Goal: Use online tool/utility: Utilize a website feature to perform a specific function

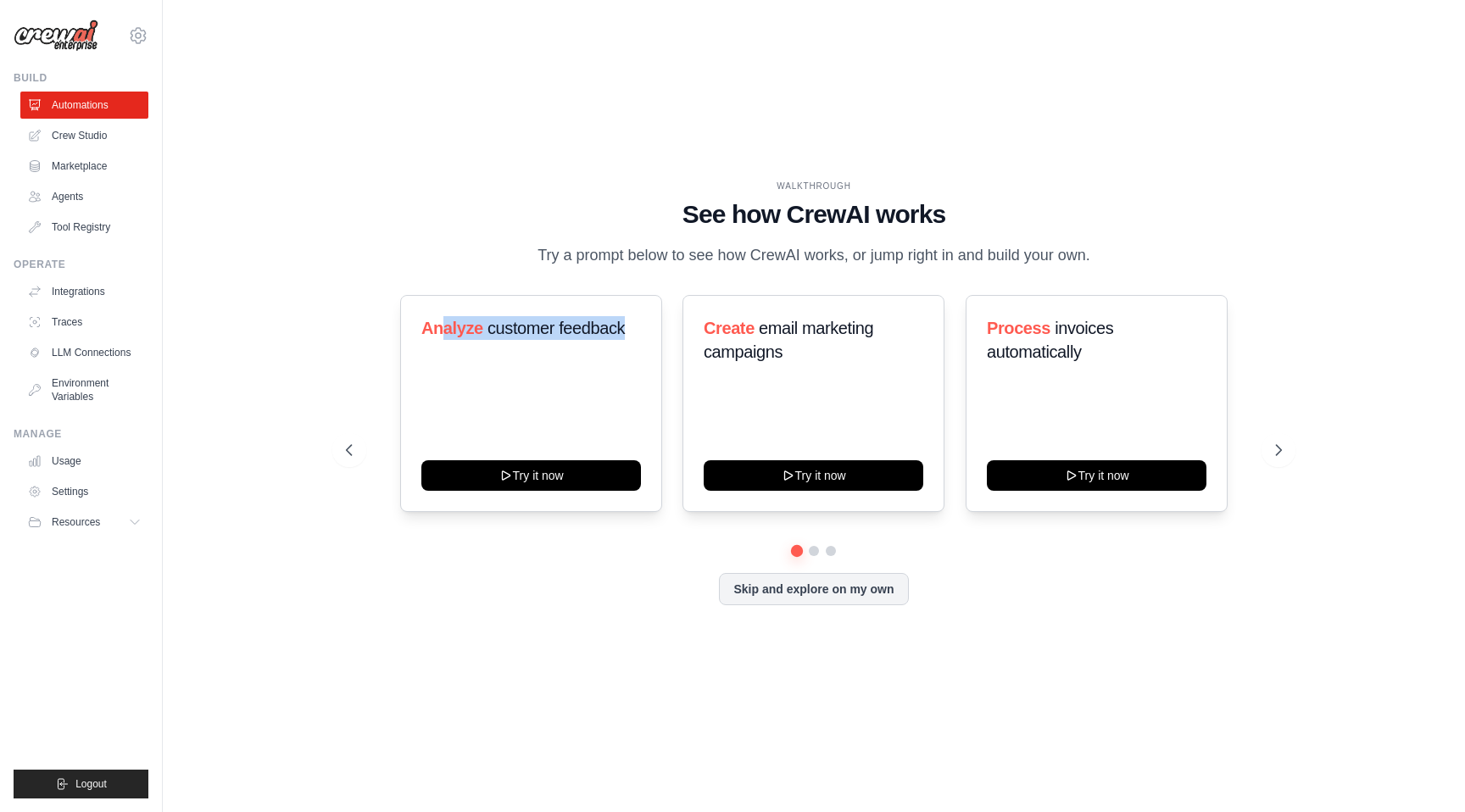
drag, startPoint x: 440, startPoint y: 322, endPoint x: 667, endPoint y: 328, distance: 227.1
click at [667, 328] on div "Analyze customer feedback Try it now Create email marketing campaigns Try it no…" at bounding box center [814, 403] width 936 height 217
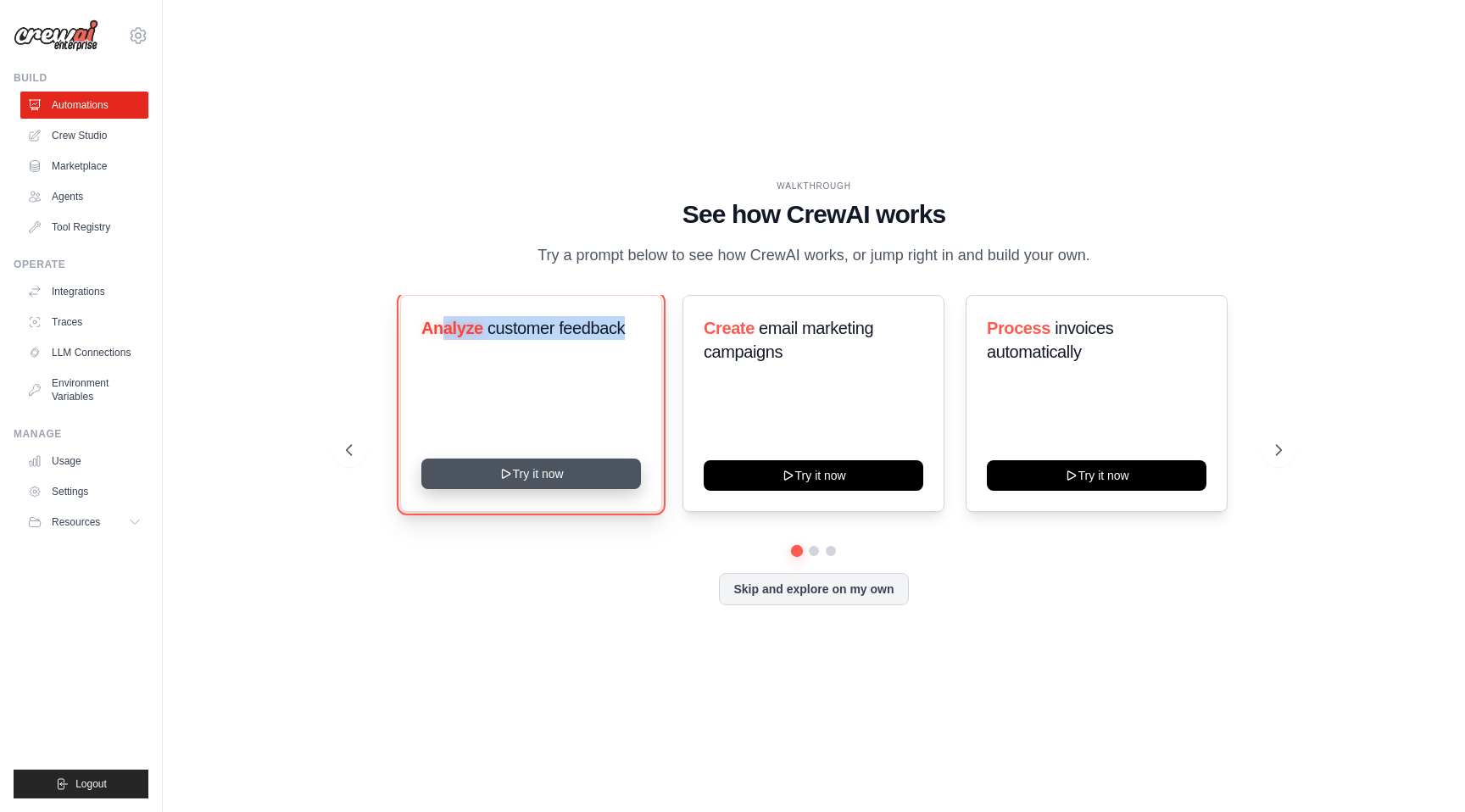
click at [544, 477] on button "Try it now" at bounding box center [531, 473] width 219 height 30
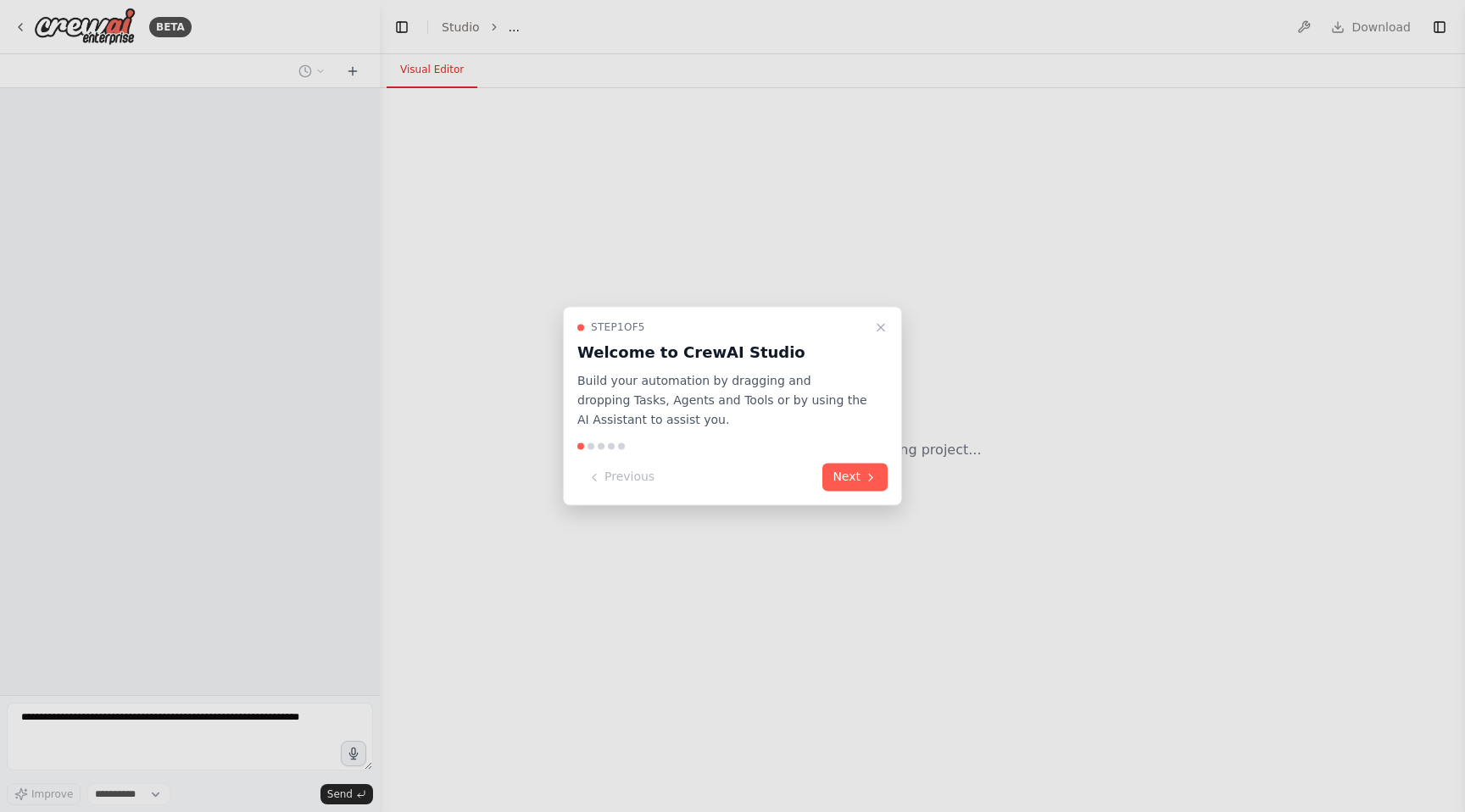
select select "****"
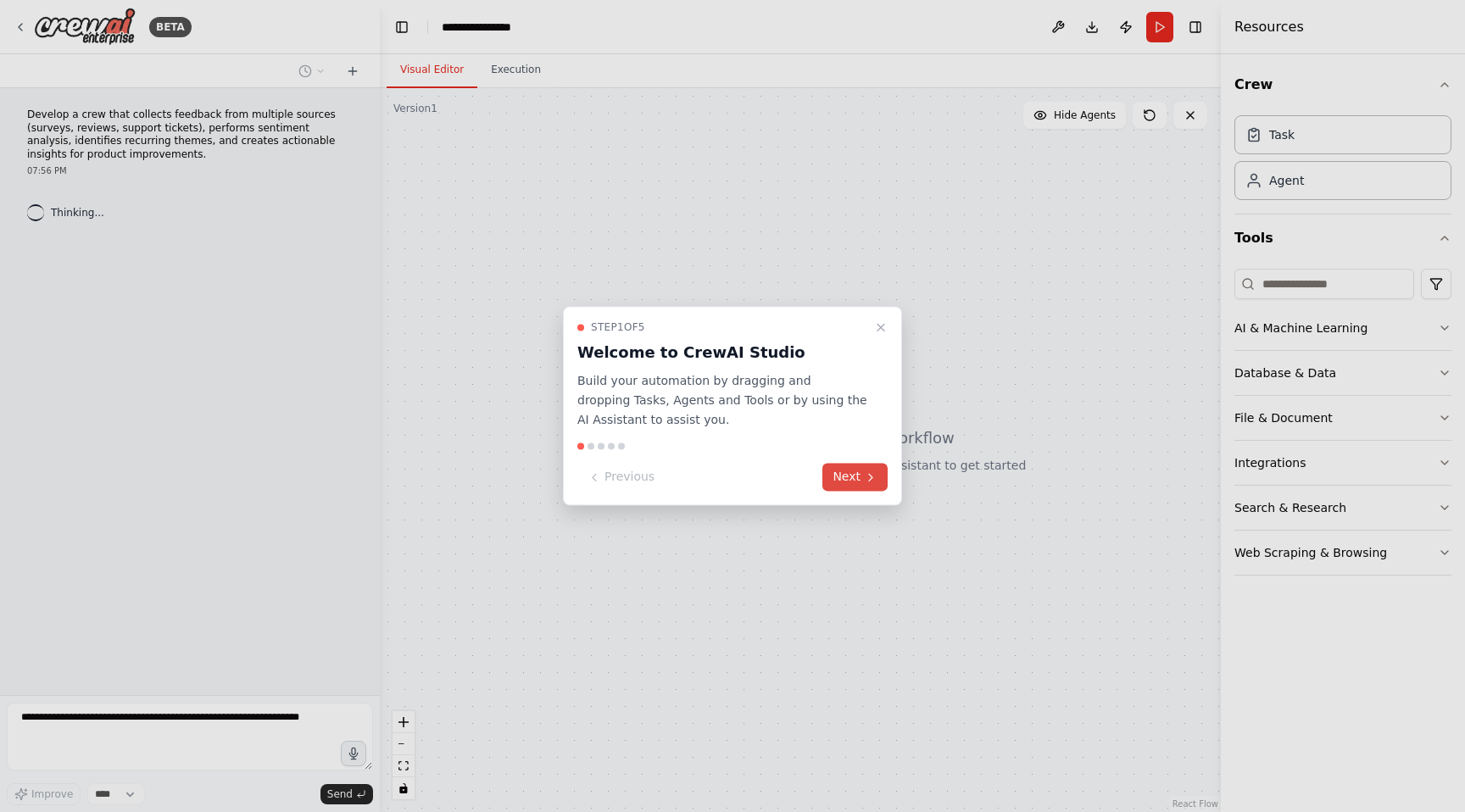
click at [851, 476] on button "Next" at bounding box center [855, 477] width 65 height 28
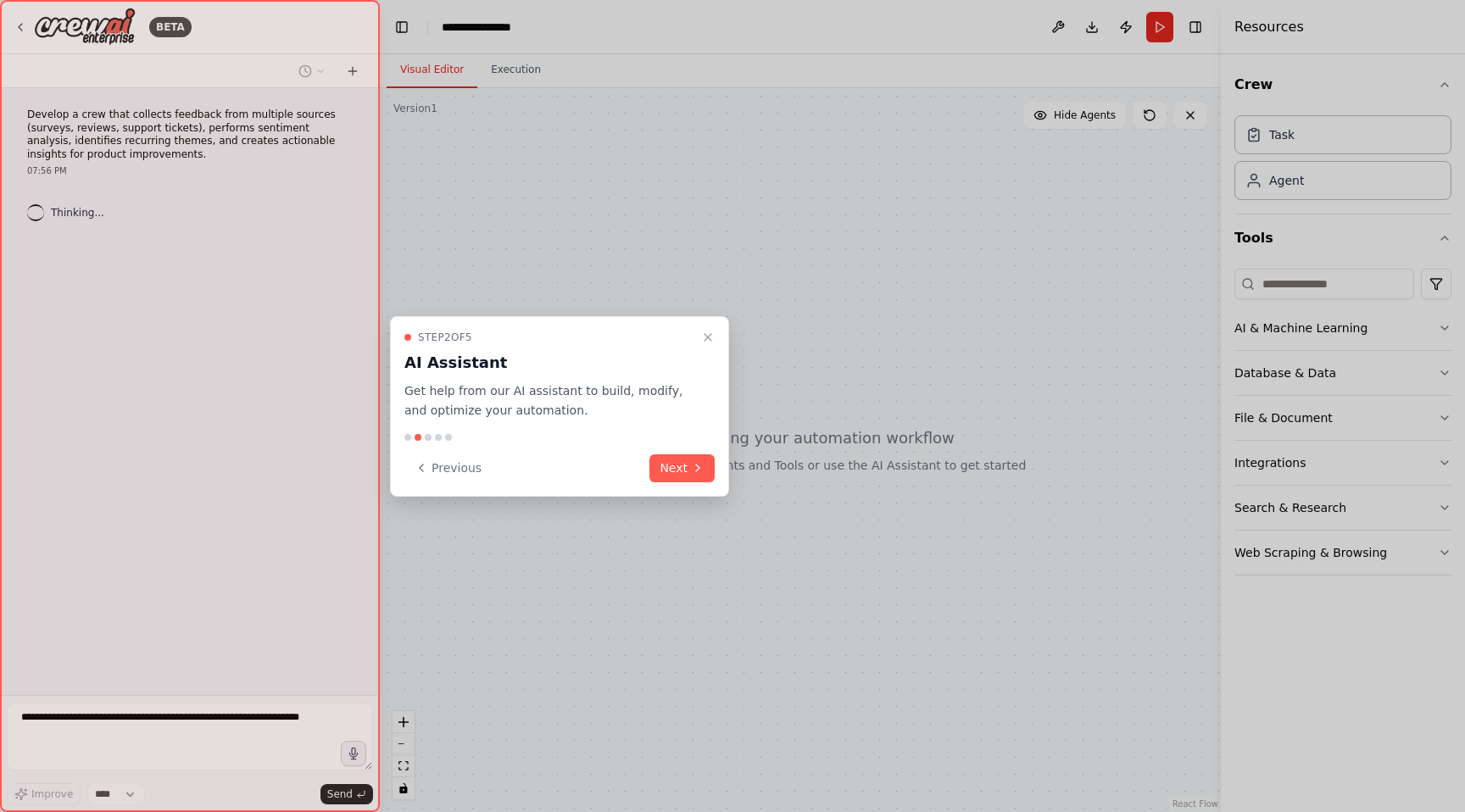
click at [714, 474] on div "Step 2 of 5 AI Assistant Get help from our AI assistant to build, modify, and o…" at bounding box center [559, 406] width 339 height 180
click at [710, 474] on button "Next" at bounding box center [681, 468] width 65 height 28
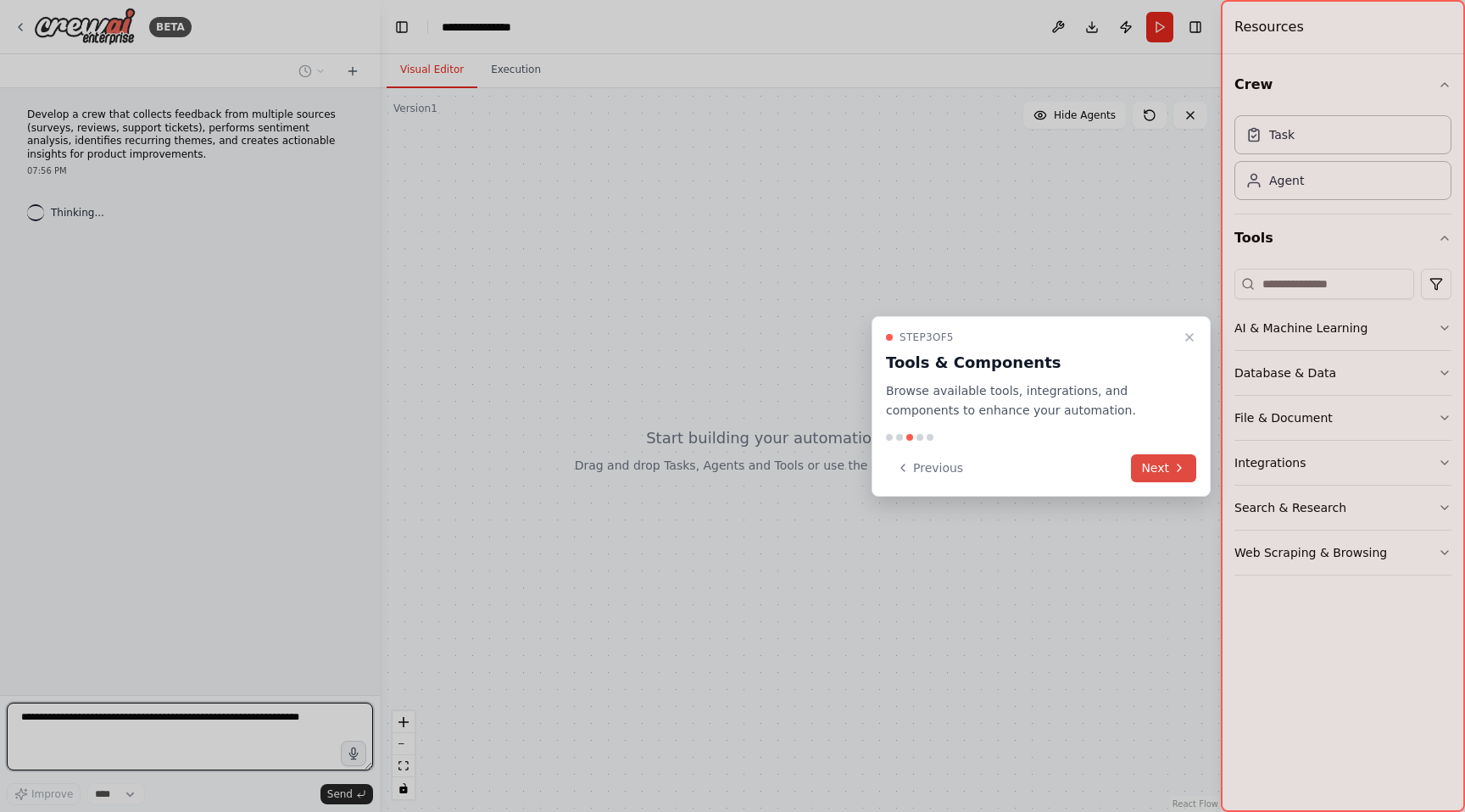
click at [1167, 470] on button "Next" at bounding box center [1163, 468] width 65 height 28
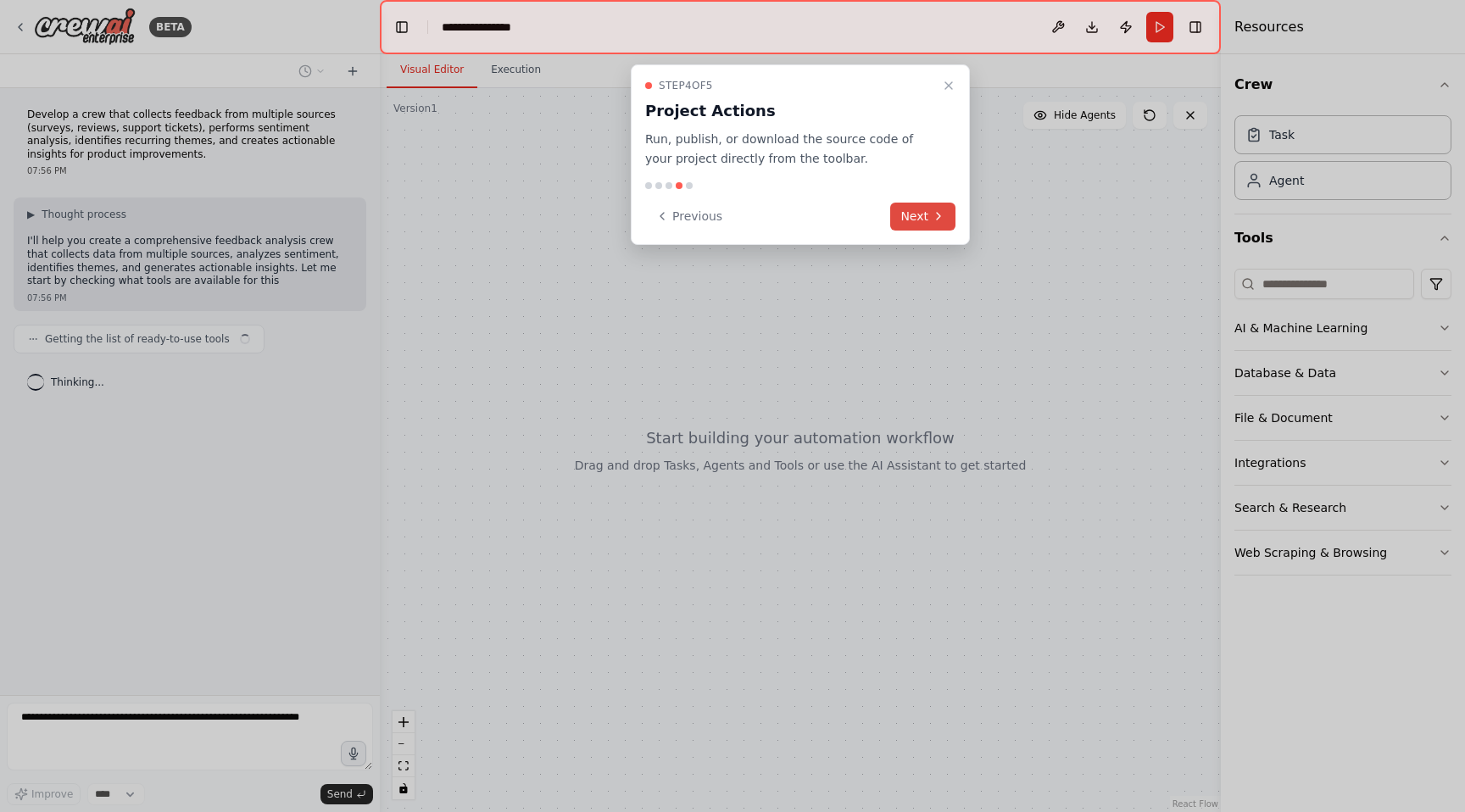
click at [924, 211] on button "Next" at bounding box center [922, 217] width 65 height 28
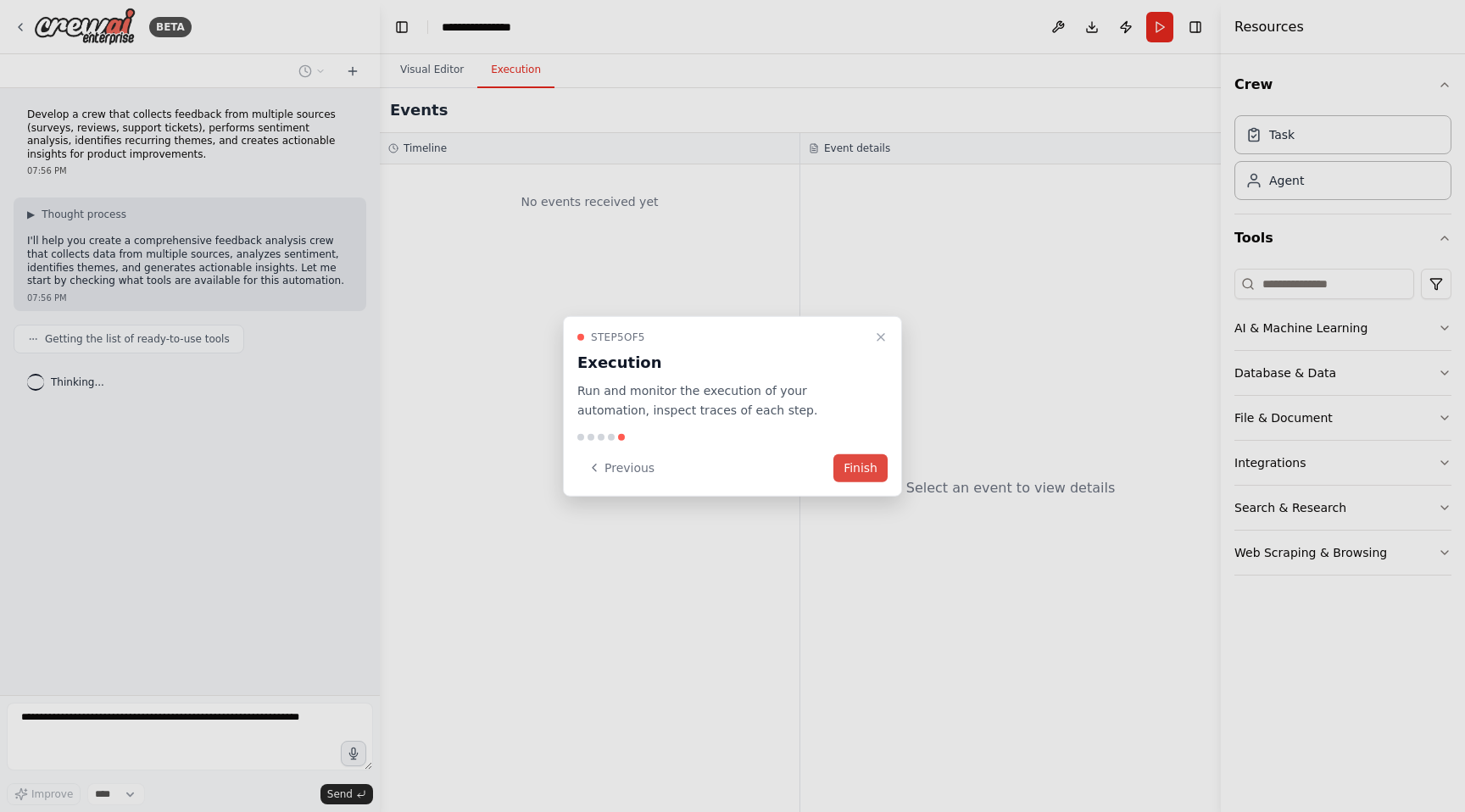
click at [860, 469] on button "Finish" at bounding box center [860, 467] width 55 height 28
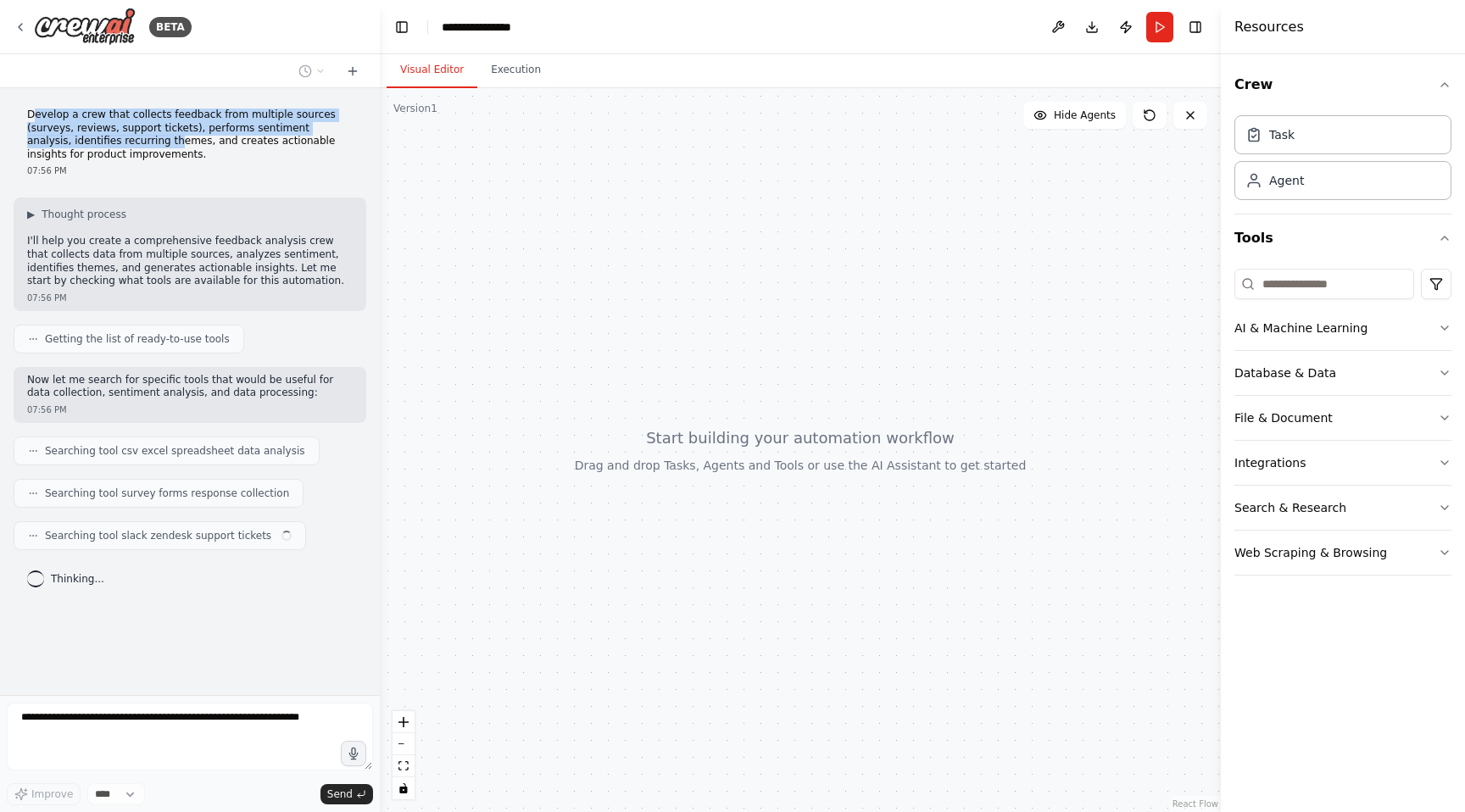
drag, startPoint x: 35, startPoint y: 111, endPoint x: 130, endPoint y: 141, distance: 99.6
click at [131, 140] on p "Develop a crew that collects feedback from multiple sources (surveys, reviews, …" at bounding box center [190, 134] width 326 height 53
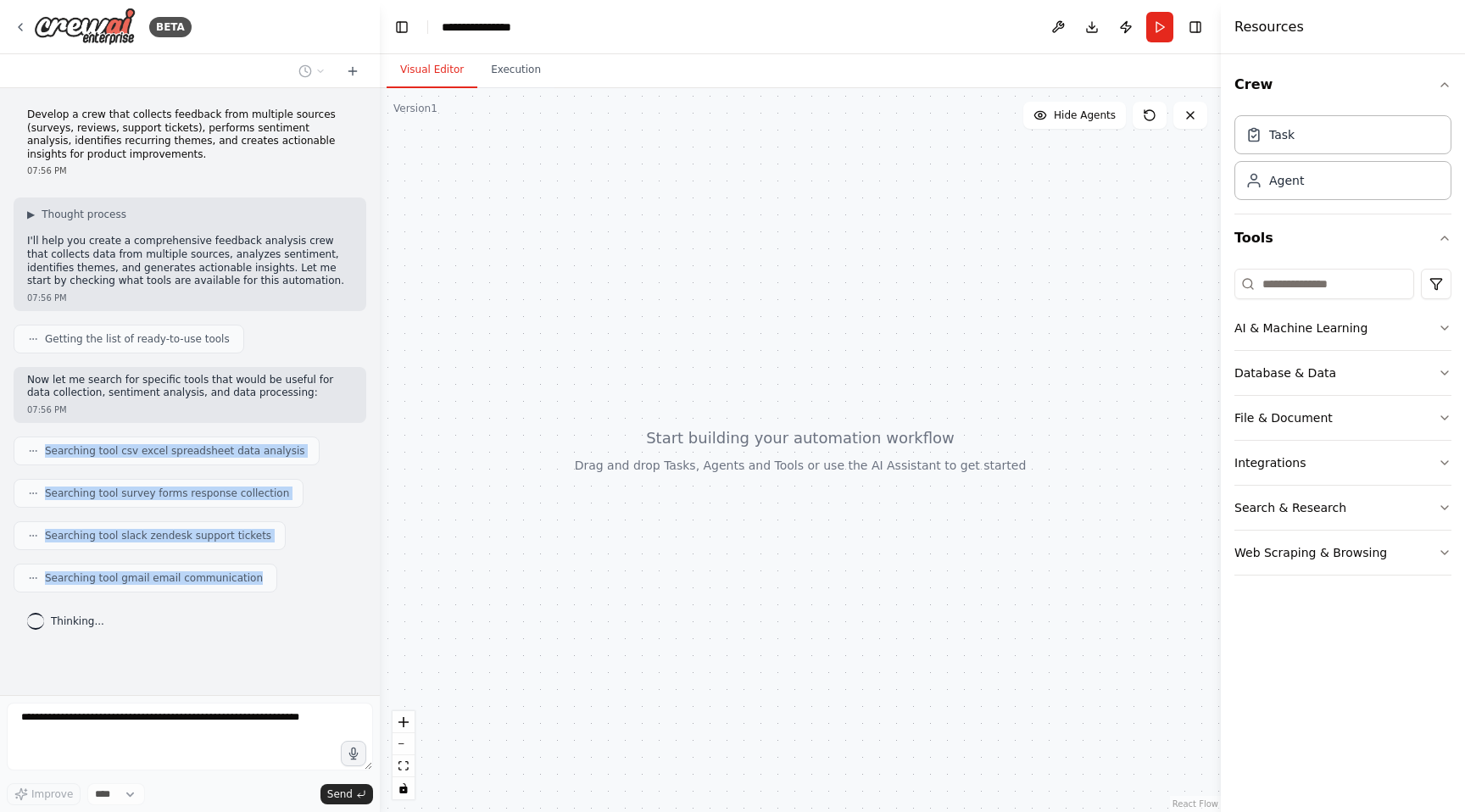
drag, startPoint x: 309, startPoint y: 551, endPoint x: 205, endPoint y: 428, distance: 161.1
click at [205, 428] on div "Develop a crew that collects feedback from multiple sources (surveys, reviews, …" at bounding box center [190, 392] width 380 height 607
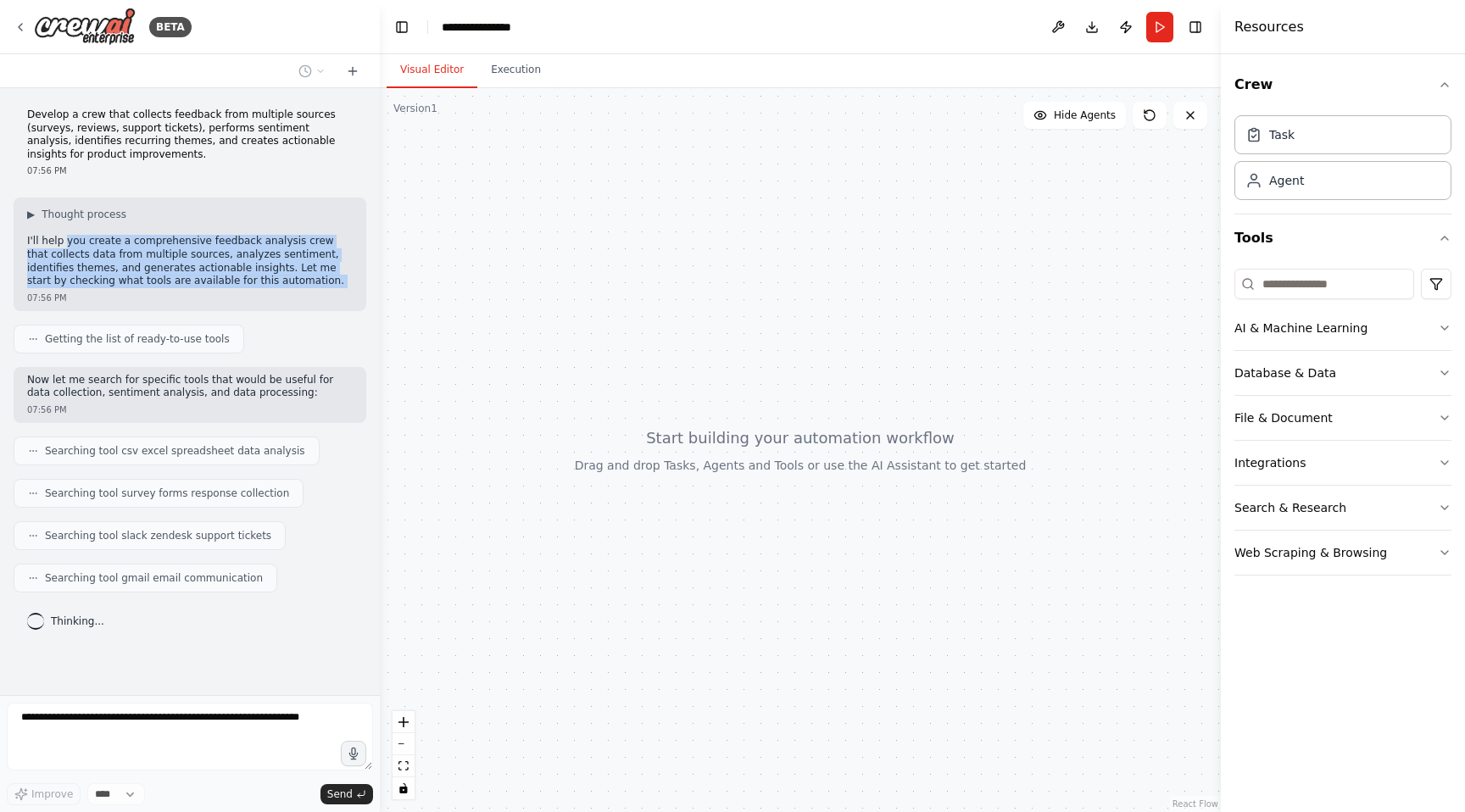
drag, startPoint x: 64, startPoint y: 237, endPoint x: 213, endPoint y: 289, distance: 157.8
click at [213, 289] on div "▶ Thought process I'll help you create a comprehensive feedback analysis crew t…" at bounding box center [190, 254] width 353 height 113
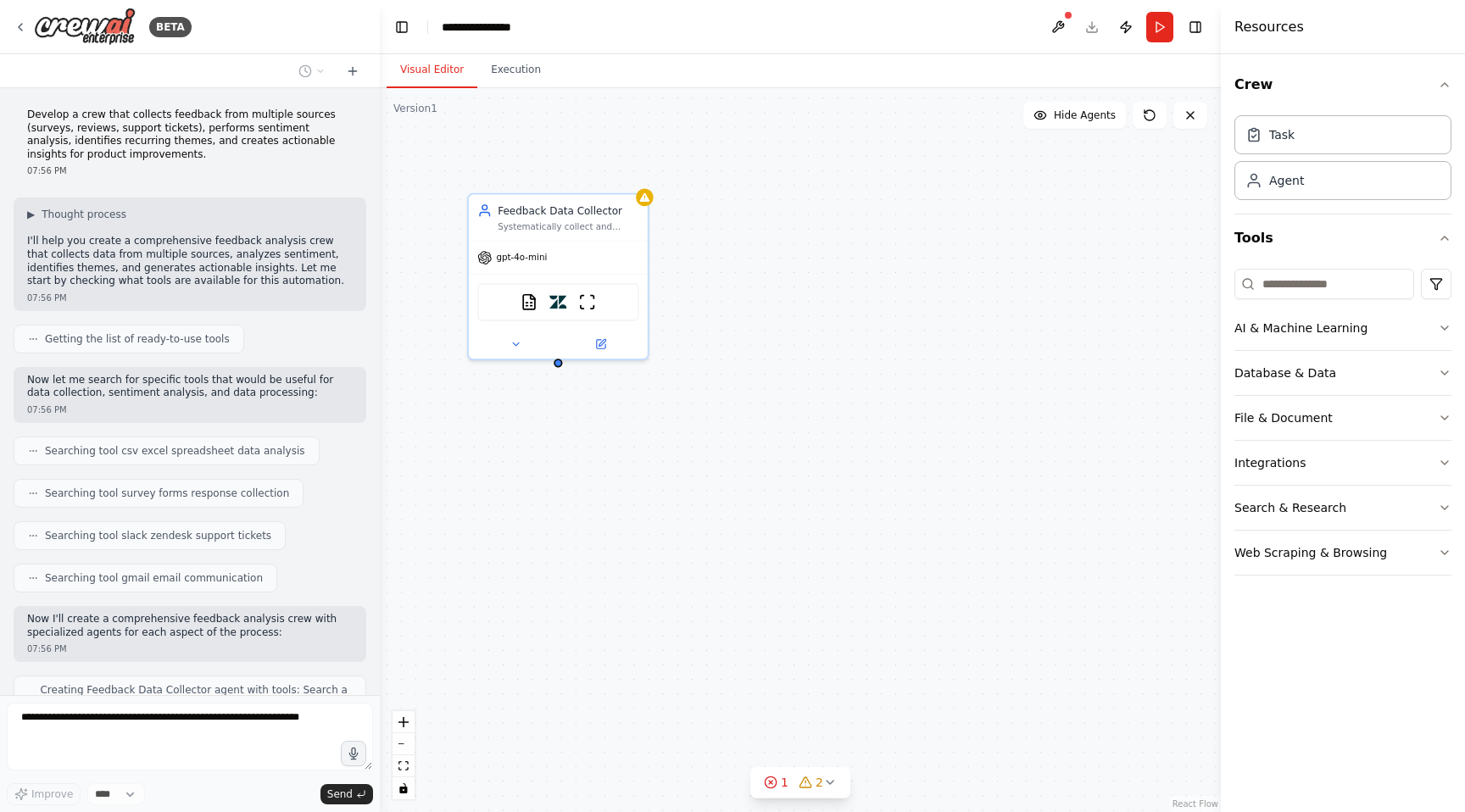
drag, startPoint x: 843, startPoint y: 622, endPoint x: 791, endPoint y: 576, distance: 69.4
click at [791, 576] on div "Feedback Data Collector Systematically collect and organize feedback data from …" at bounding box center [800, 450] width 841 height 724
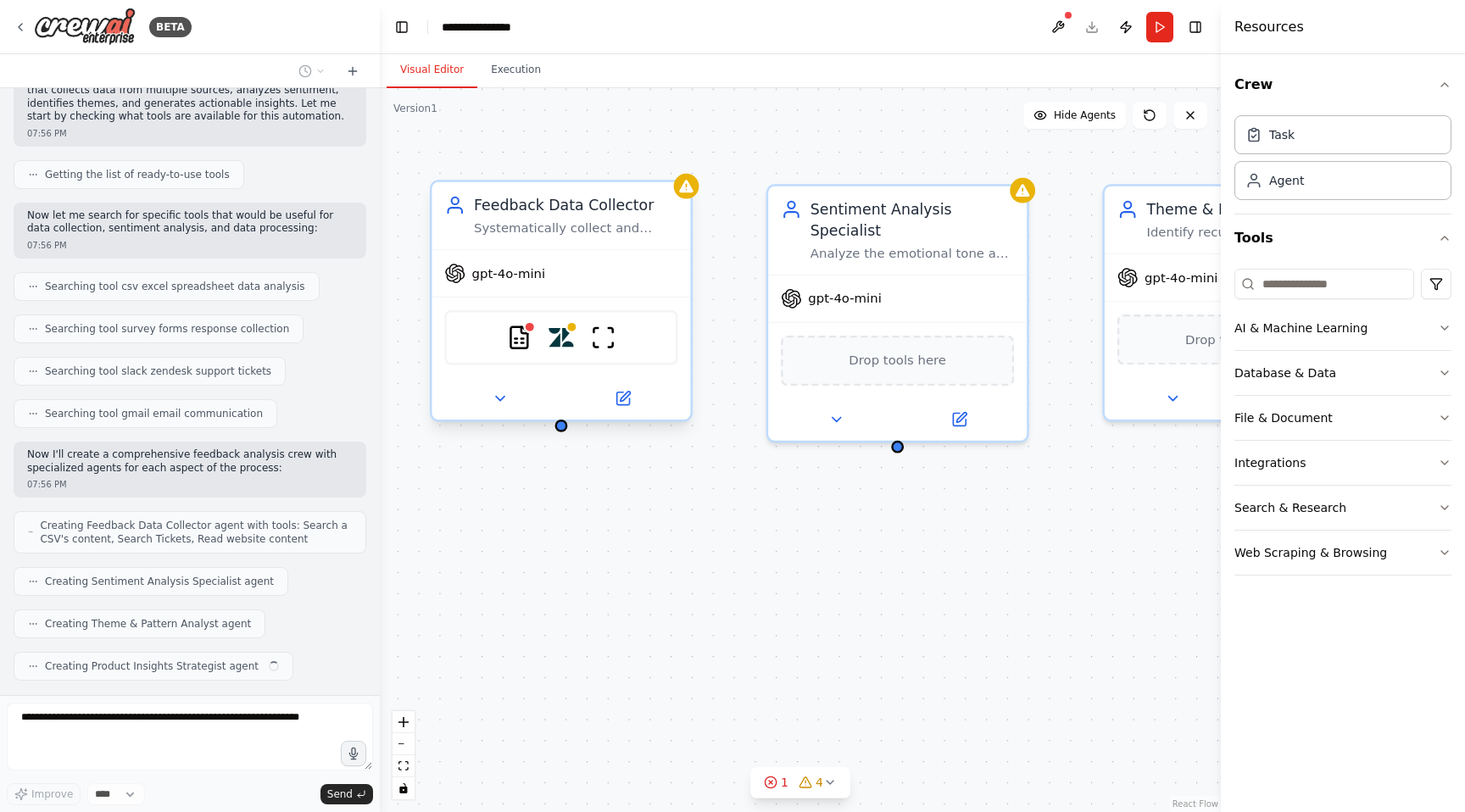
scroll to position [207, 0]
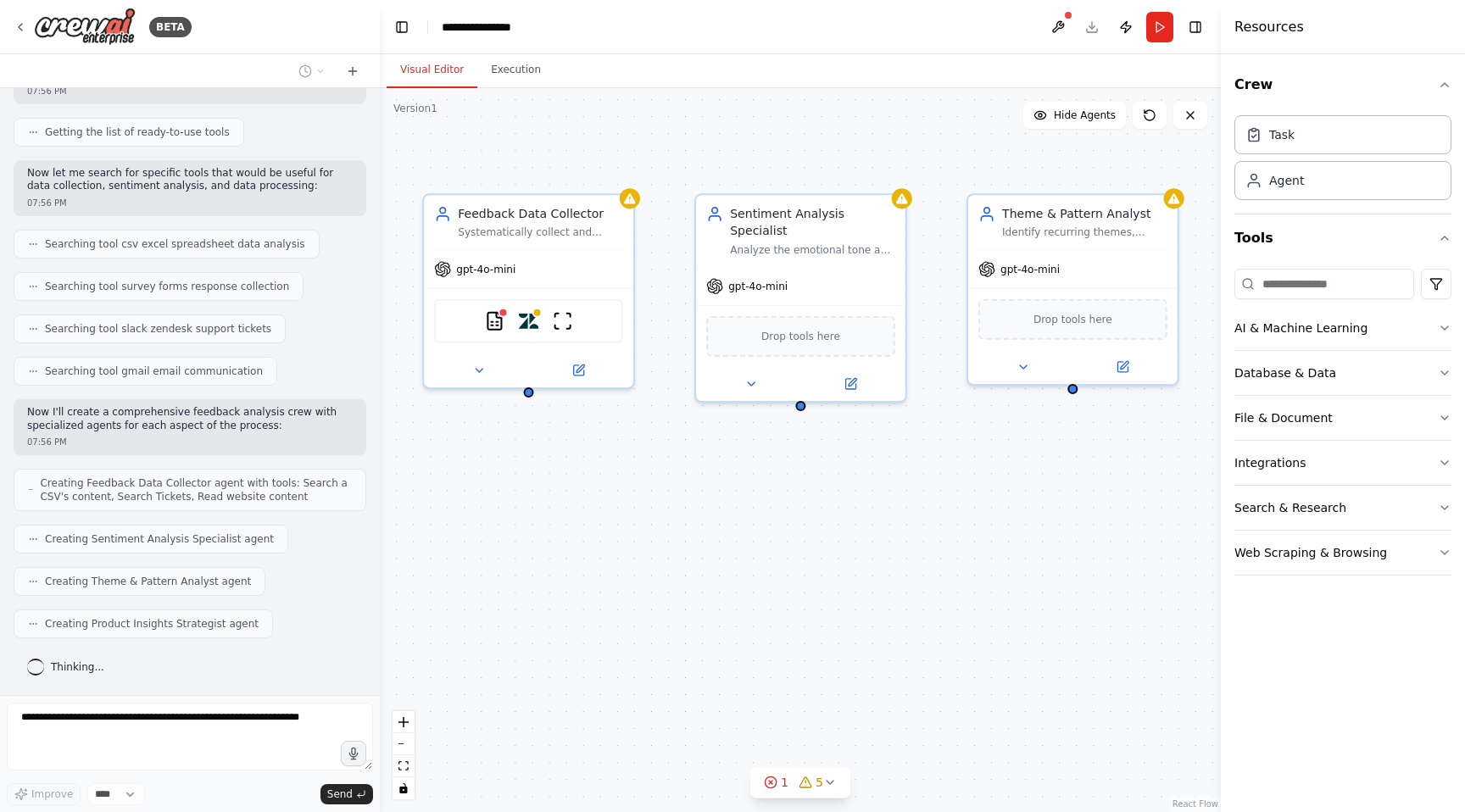
drag, startPoint x: 1030, startPoint y: 257, endPoint x: 921, endPoint y: 253, distance: 109.1
click at [921, 254] on div "Feedback Data Collector Systematically collect and organize feedback data from …" at bounding box center [800, 450] width 841 height 724
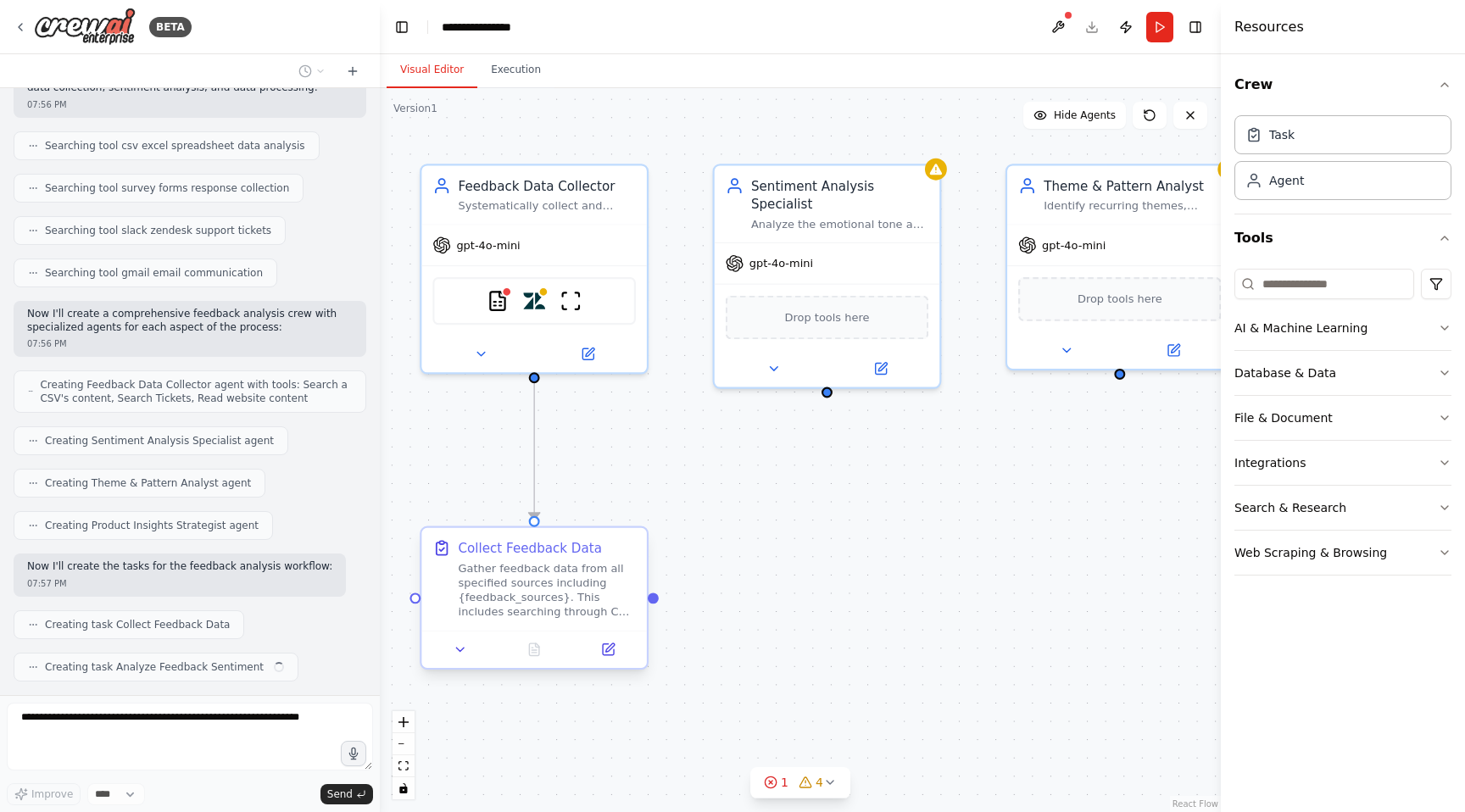
scroll to position [348, 0]
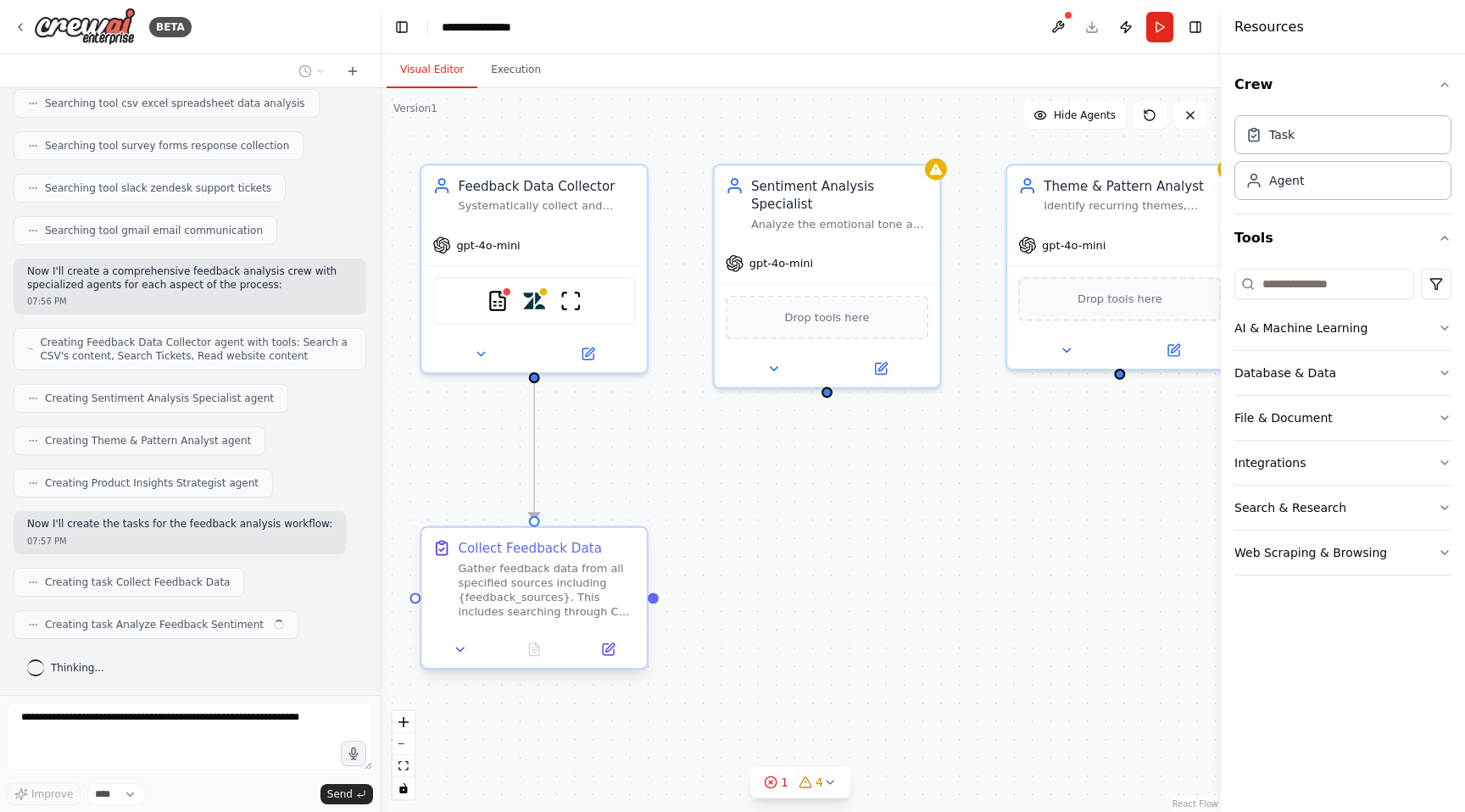
click at [499, 598] on div "Gather feedback data from all specified sources including {feedback_sources}. T…" at bounding box center [547, 589] width 177 height 58
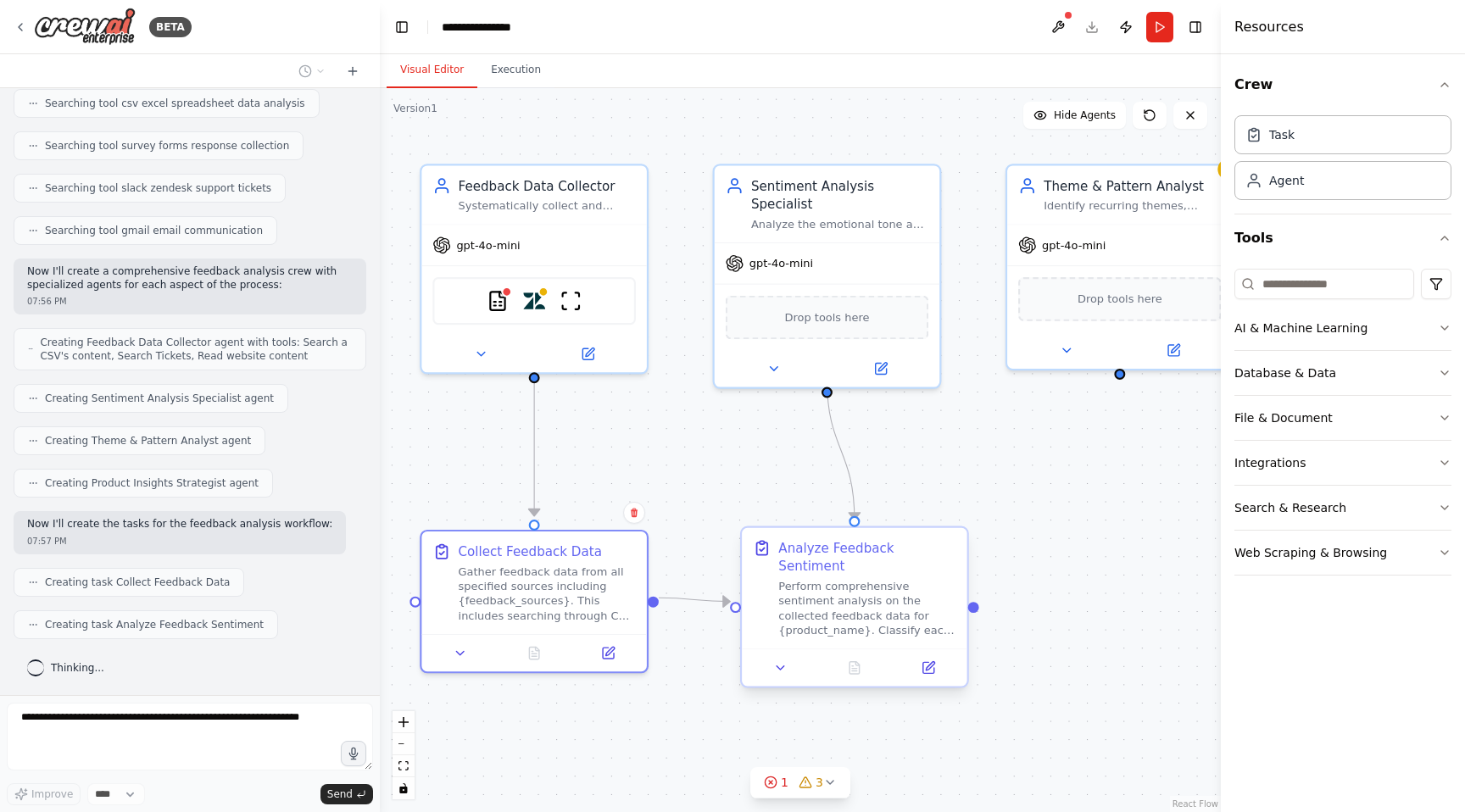
scroll to position [390, 0]
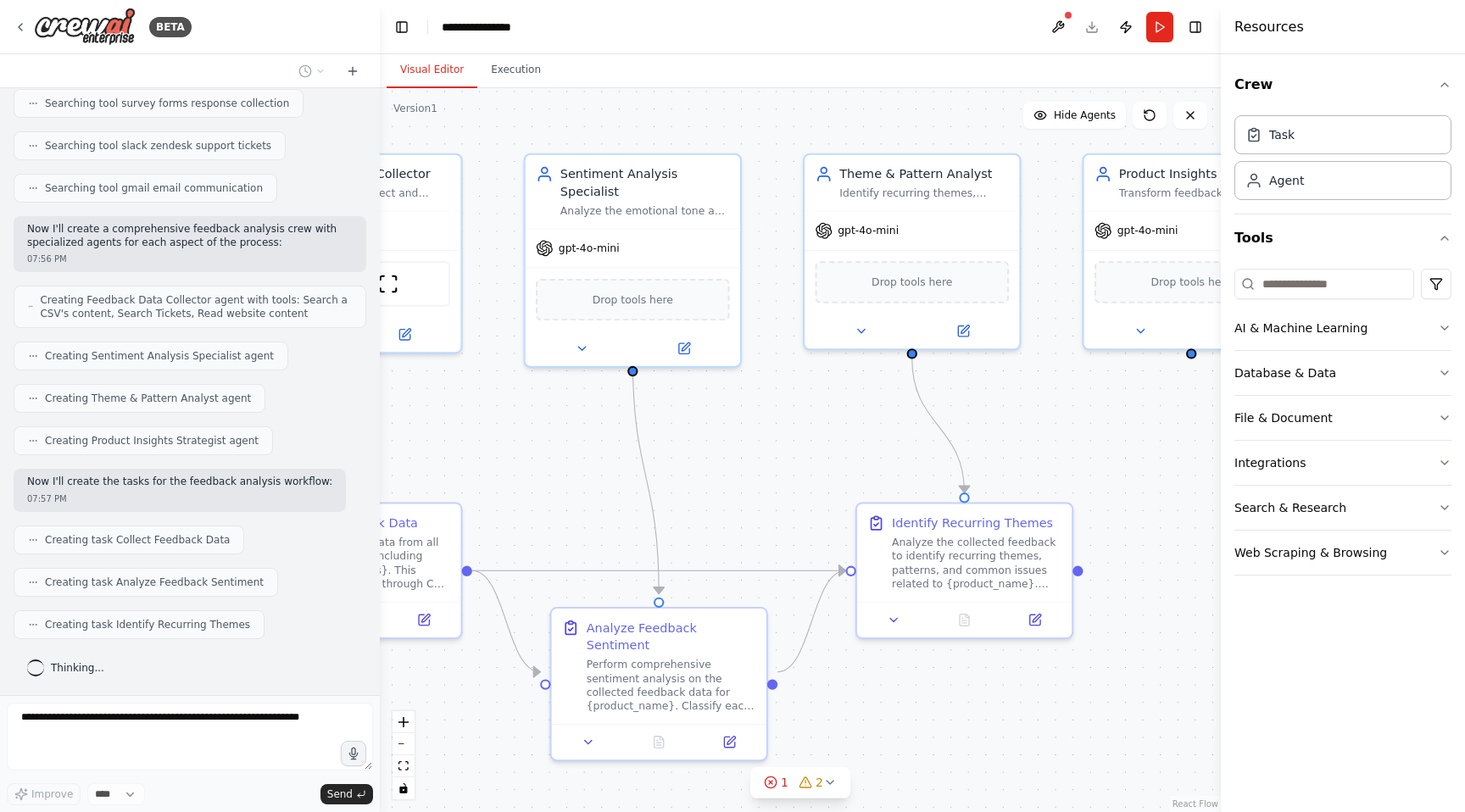
drag, startPoint x: 927, startPoint y: 630, endPoint x: 729, endPoint y: 598, distance: 200.6
click at [729, 598] on div ".deletable-edge-delete-btn { width: 20px; height: 20px; border: 0px solid #ffff…" at bounding box center [800, 450] width 841 height 724
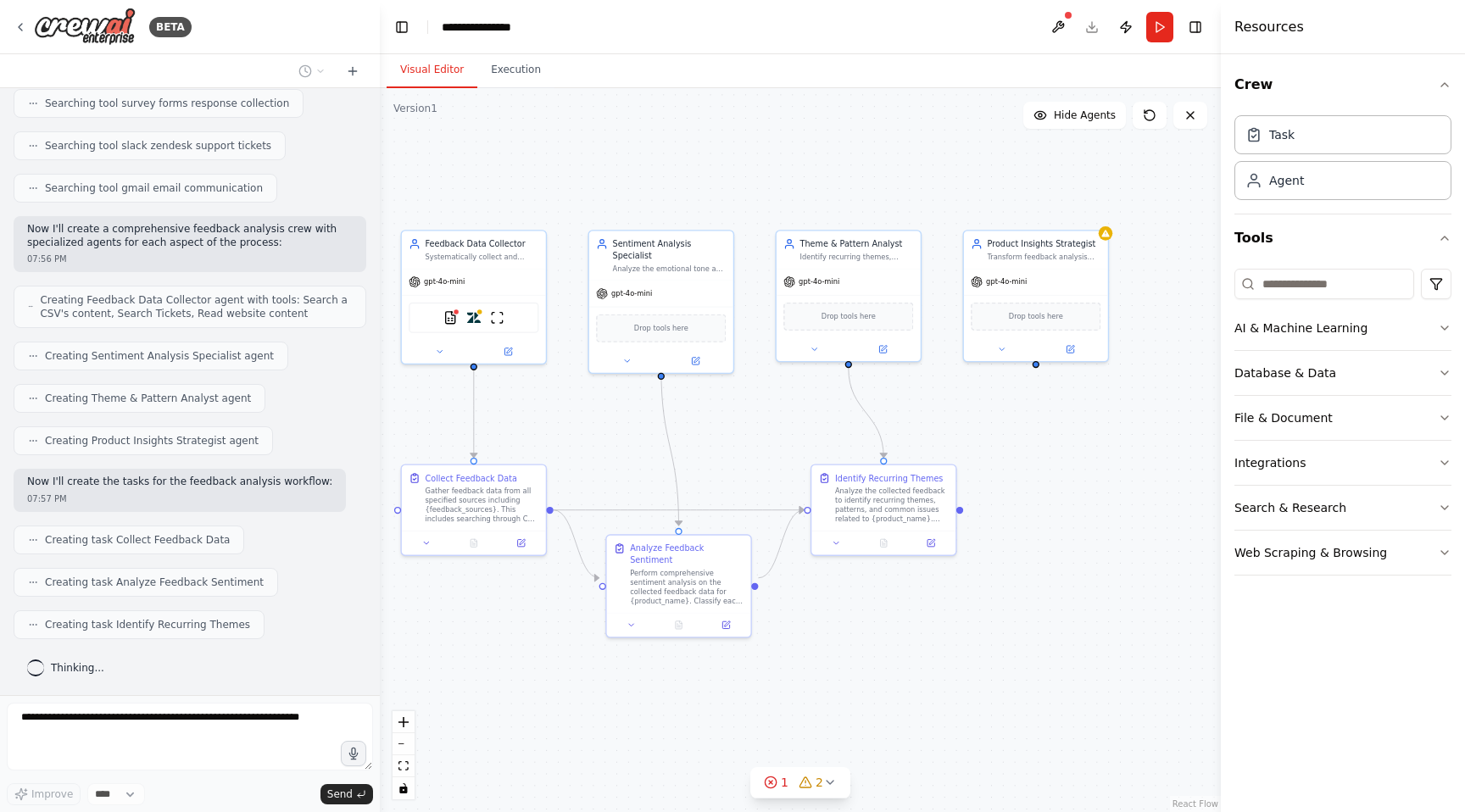
scroll to position [432, 0]
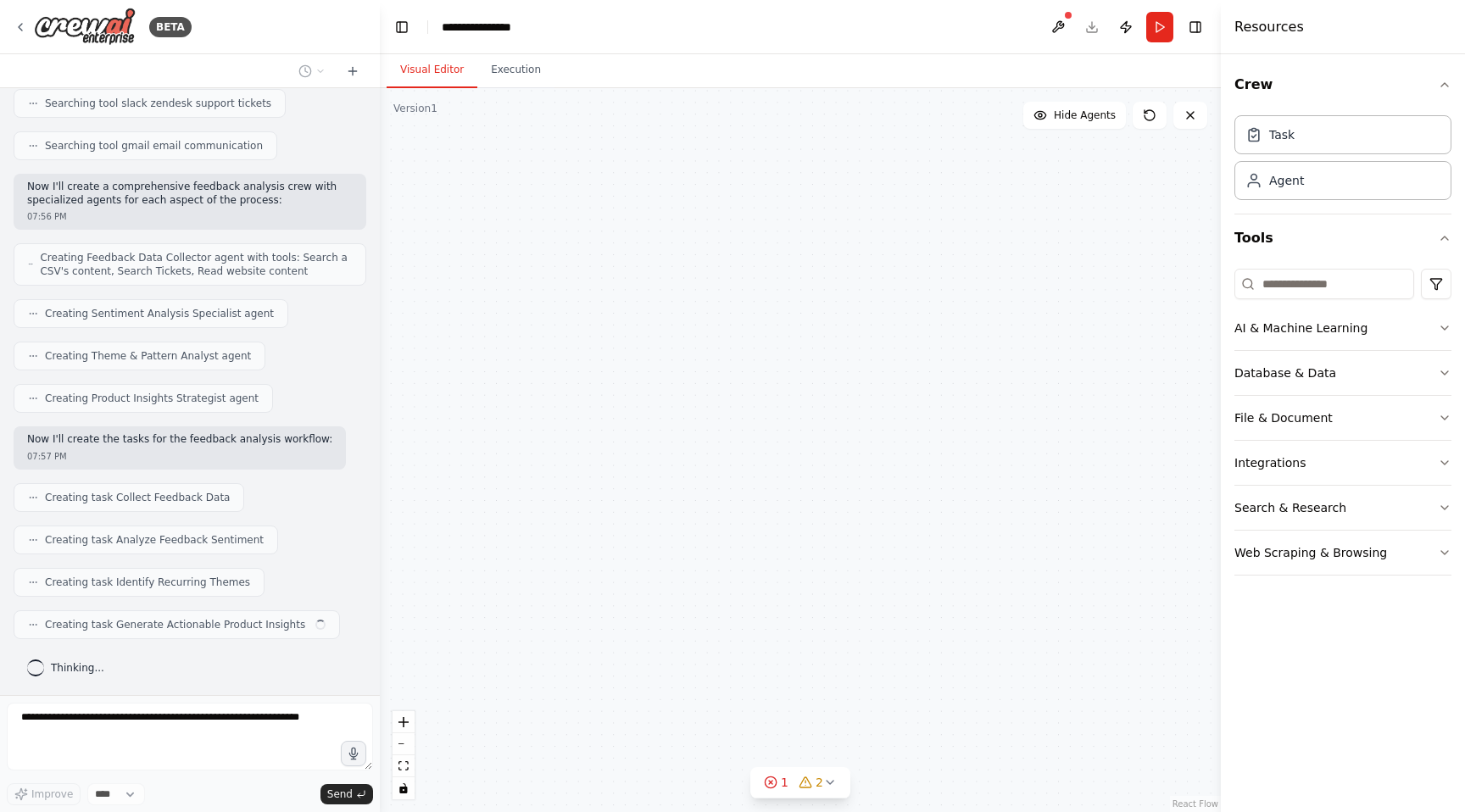
click at [939, 614] on div "Feedback Data Collector Systematically collect and organize feedback data from …" at bounding box center [800, 450] width 841 height 724
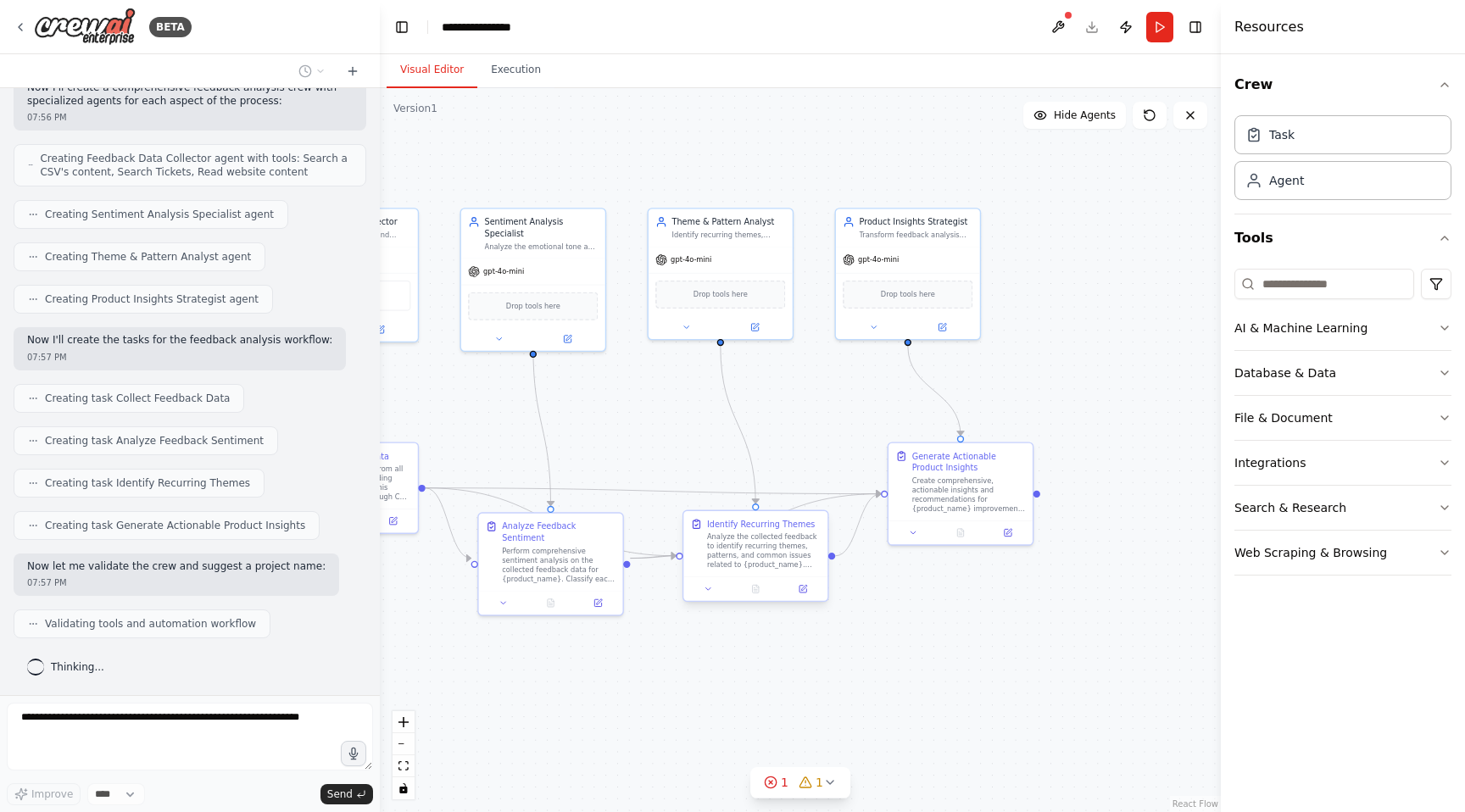
scroll to position [588, 0]
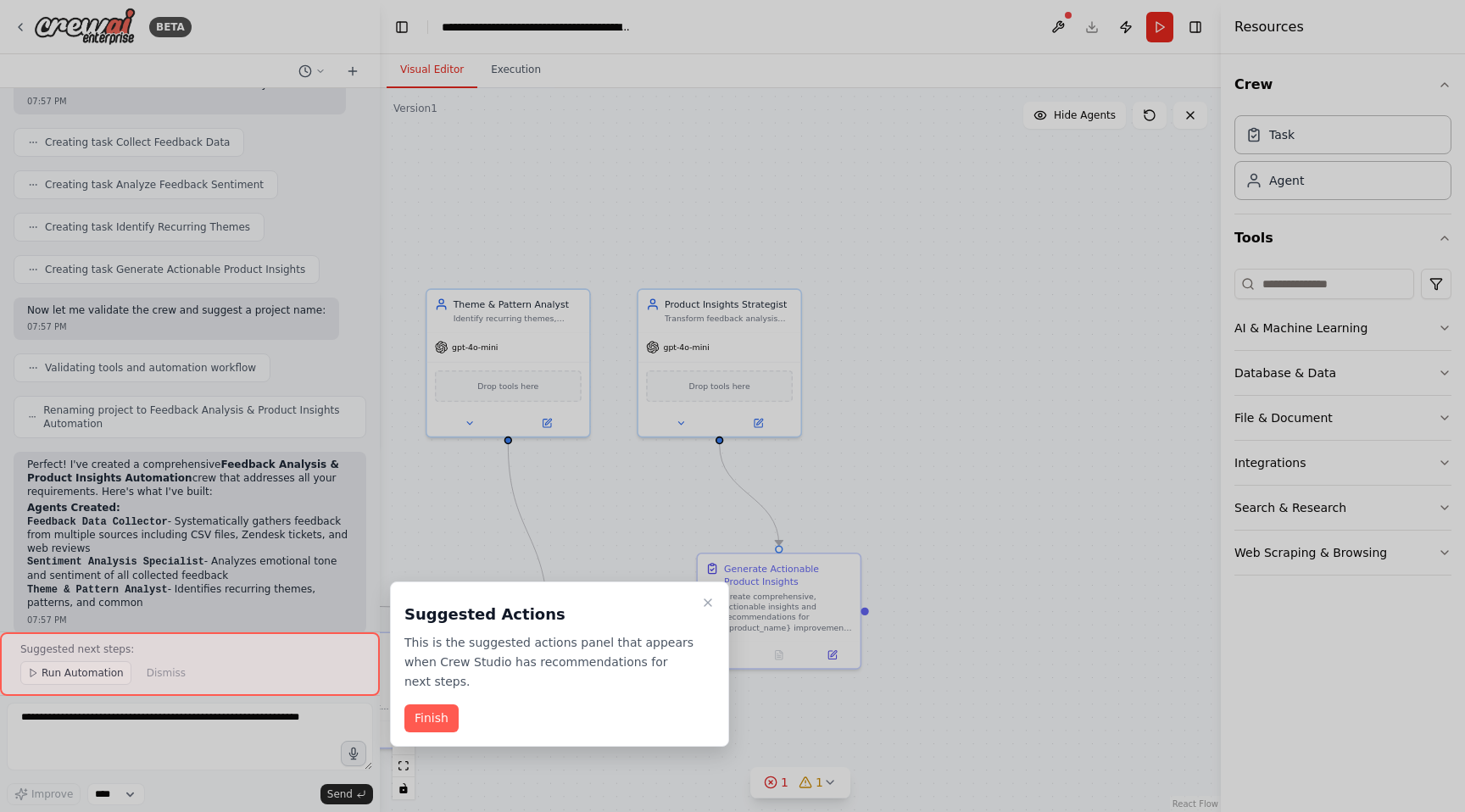
click at [534, 713] on div "Finish" at bounding box center [560, 718] width 310 height 28
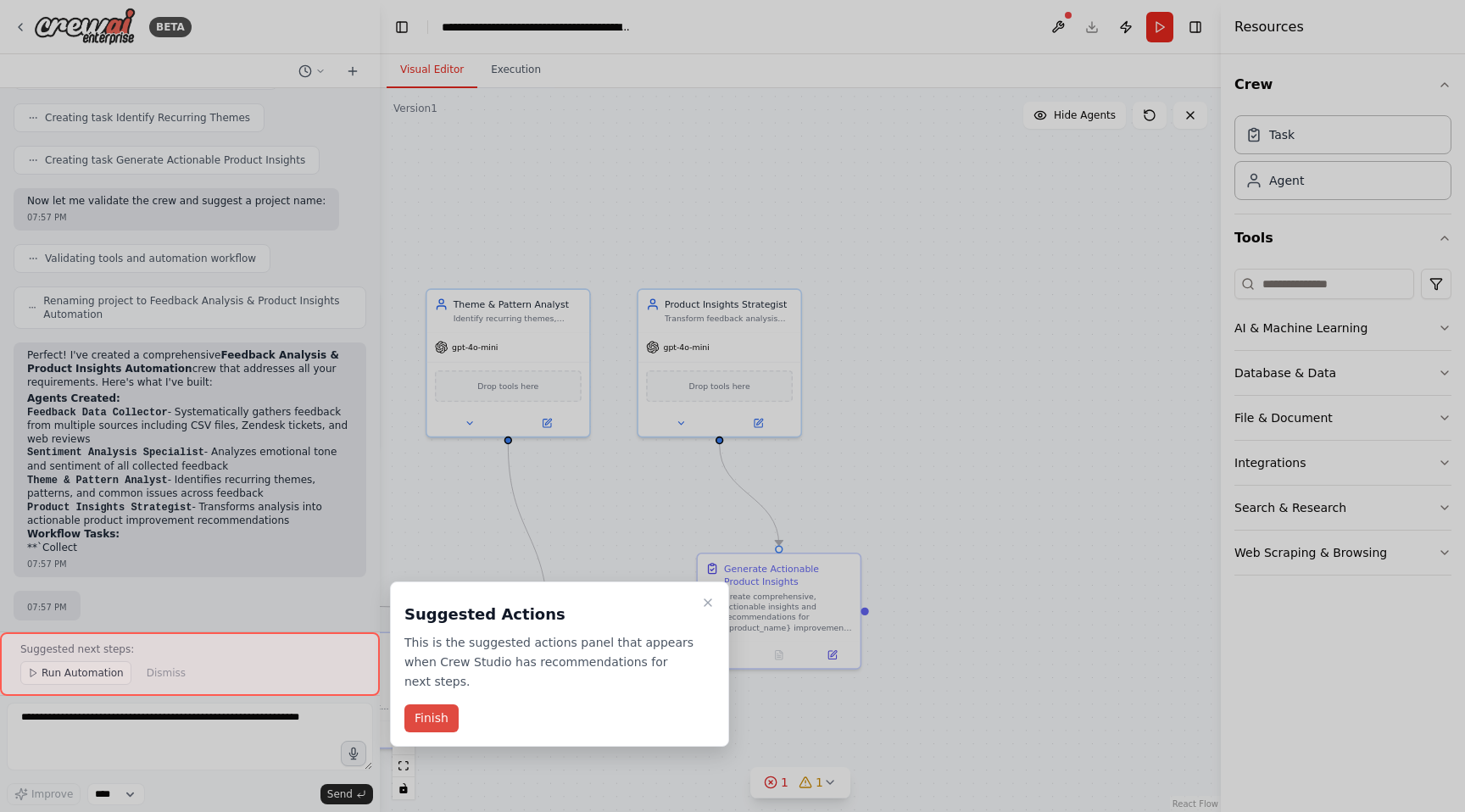
click at [416, 714] on button "Finish" at bounding box center [432, 718] width 55 height 28
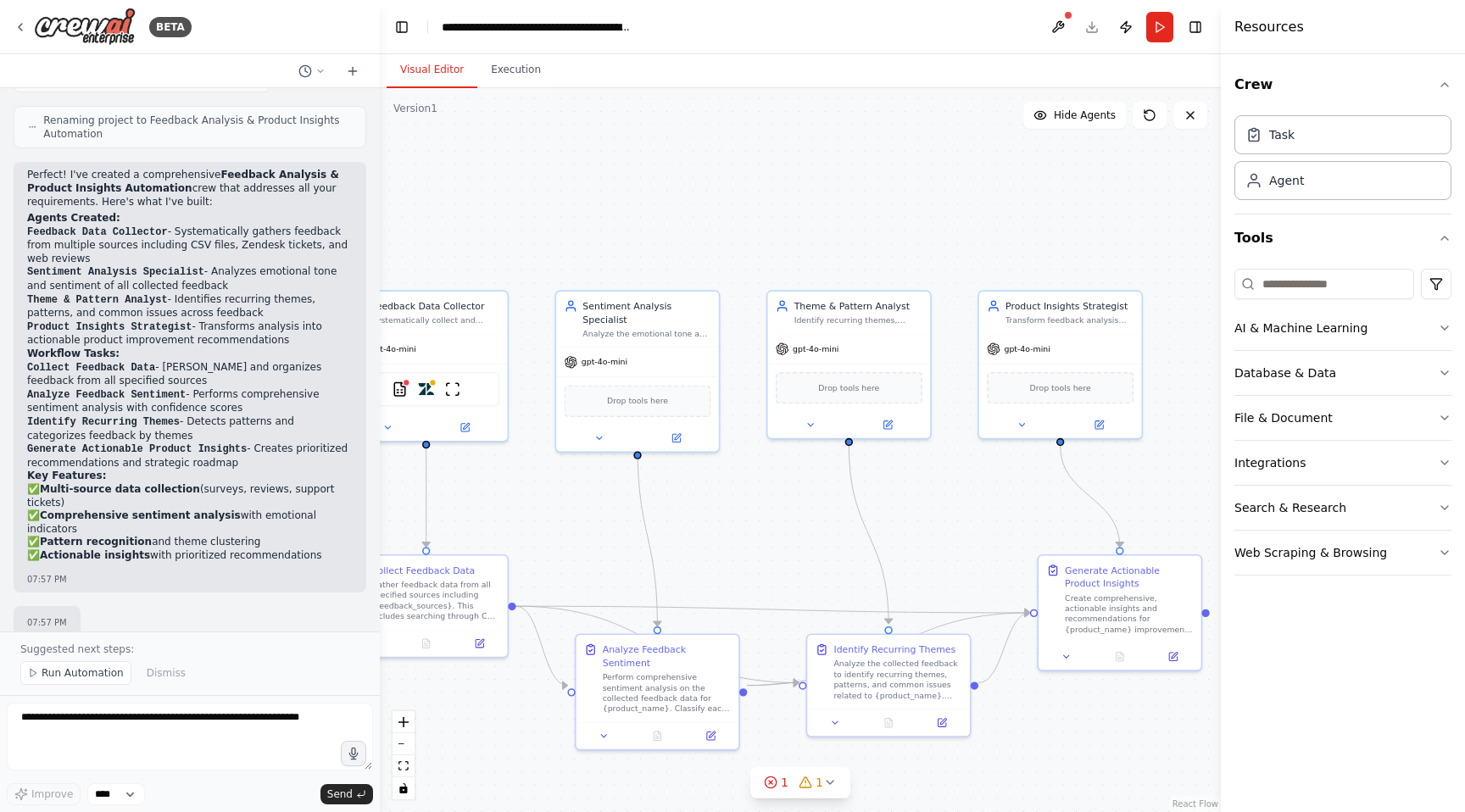
drag, startPoint x: 533, startPoint y: 503, endPoint x: 946, endPoint y: 474, distance: 414.0
click at [946, 474] on div ".deletable-edge-delete-btn { width: 20px; height: 20px; border: 0px solid #ffff…" at bounding box center [800, 450] width 841 height 724
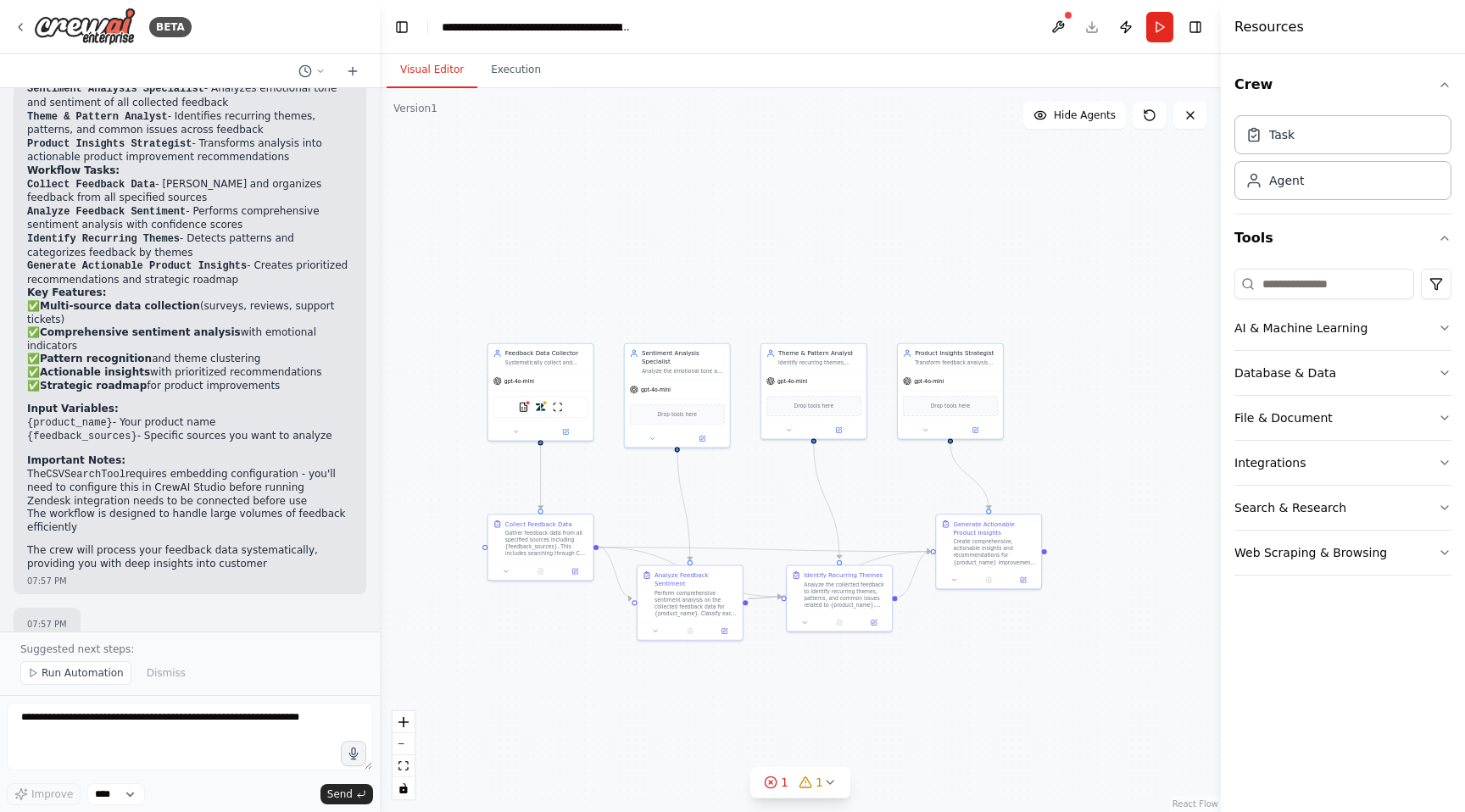
drag, startPoint x: 954, startPoint y: 507, endPoint x: 838, endPoint y: 514, distance: 116.2
click at [838, 514] on div ".deletable-edge-delete-btn { width: 20px; height: 20px; border: 0px solid #ffff…" at bounding box center [800, 450] width 841 height 724
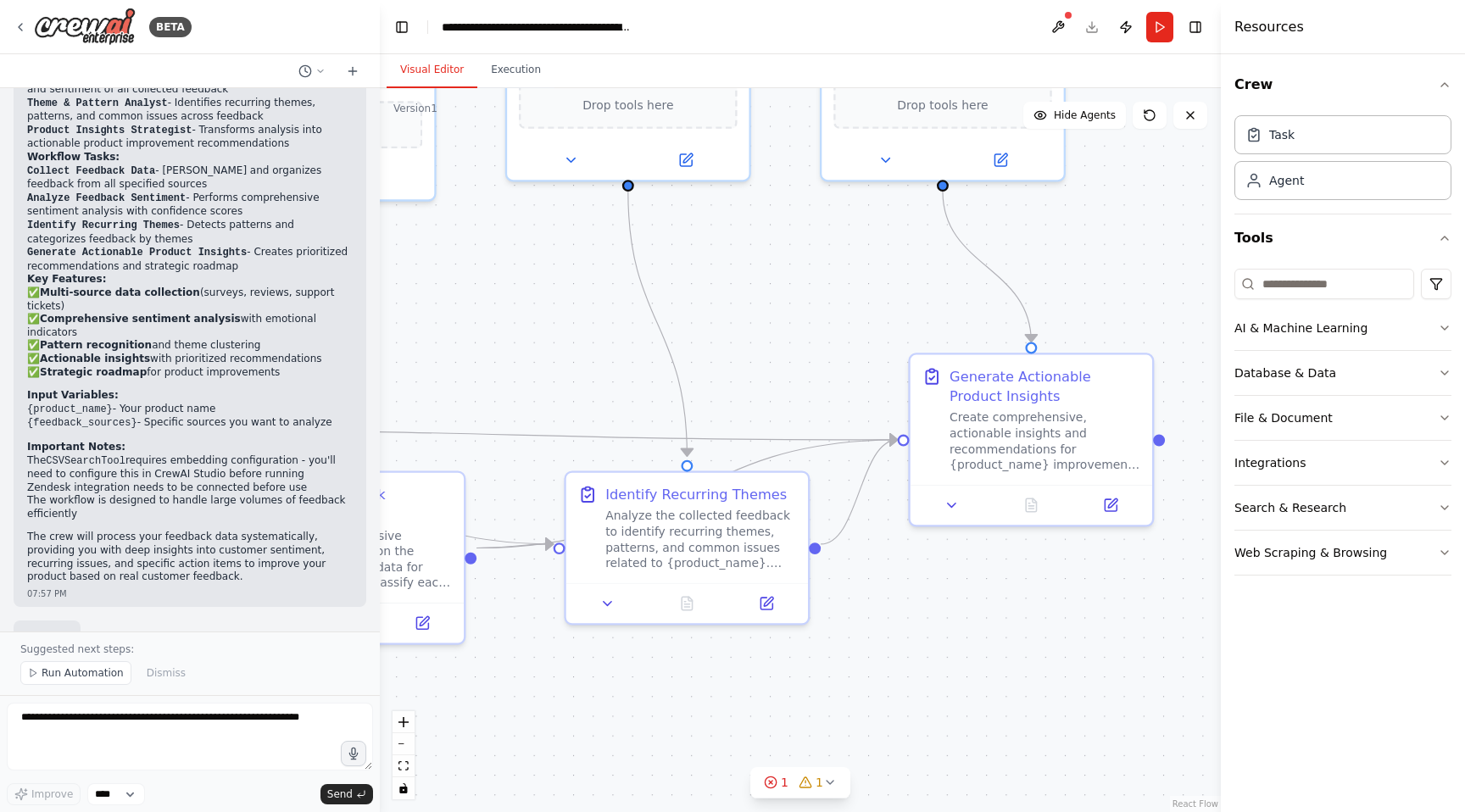
drag, startPoint x: 847, startPoint y: 511, endPoint x: 688, endPoint y: 354, distance: 223.5
click at [688, 354] on div ".deletable-edge-delete-btn { width: 20px; height: 20px; border: 0px solid #ffff…" at bounding box center [800, 450] width 841 height 724
click at [1390, 328] on button "AI & Machine Learning" at bounding box center [1343, 328] width 217 height 44
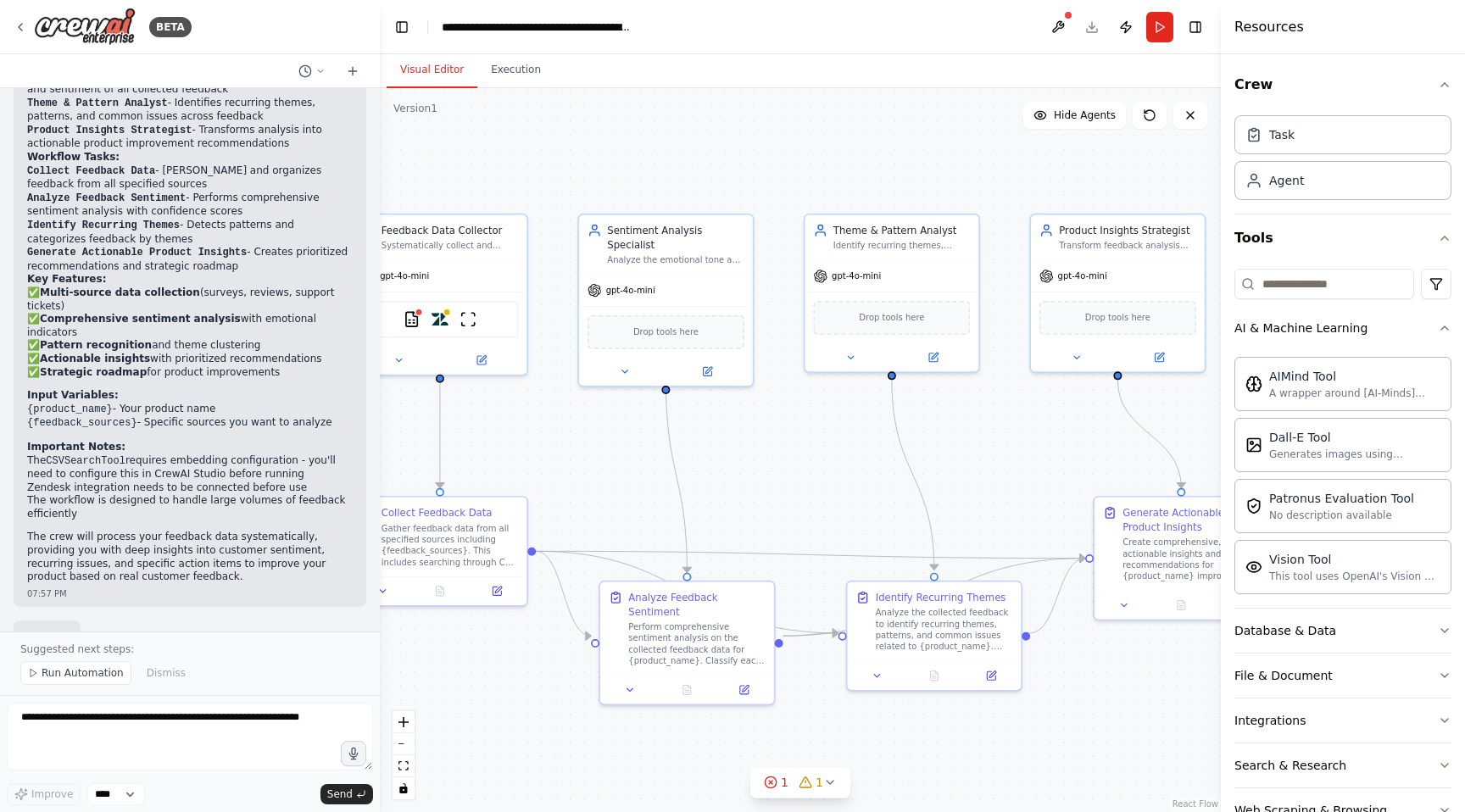
drag, startPoint x: 1060, startPoint y: 724, endPoint x: 1201, endPoint y: 755, distance: 144.4
click at [1201, 755] on div ".deletable-edge-delete-btn { width: 20px; height: 20px; border: 0px solid #ffff…" at bounding box center [800, 450] width 841 height 724
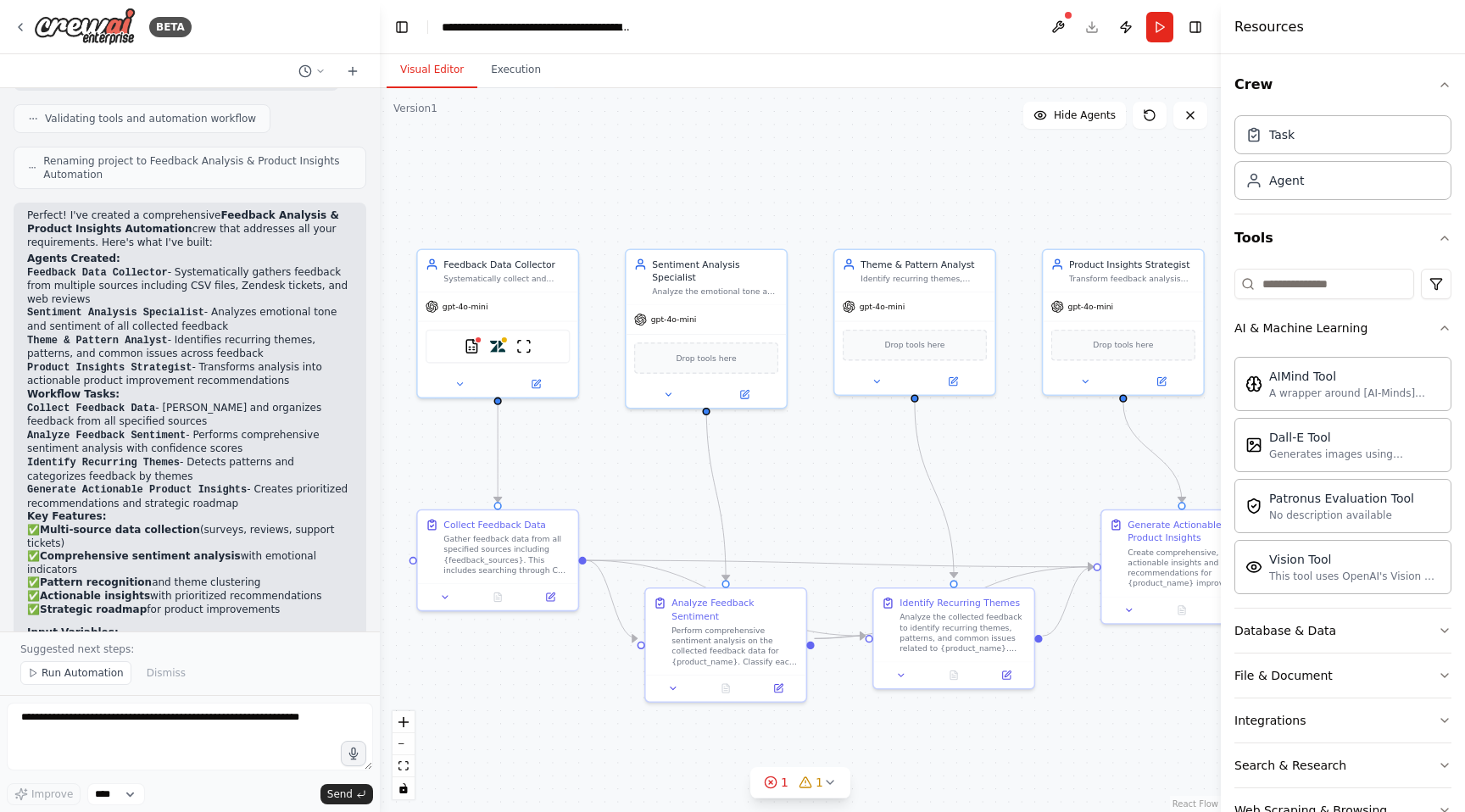
scroll to position [1029, 0]
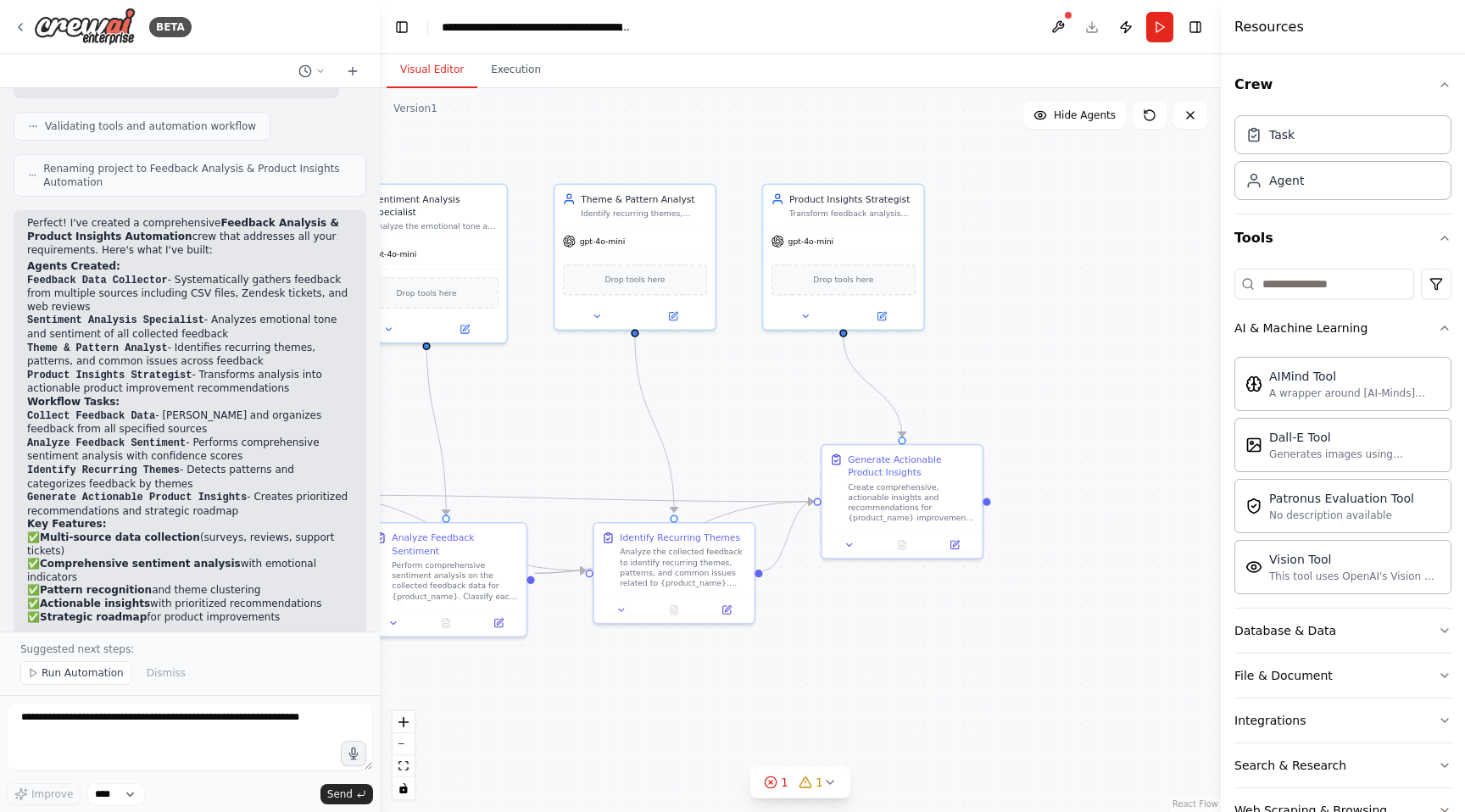
drag, startPoint x: 872, startPoint y: 521, endPoint x: 802, endPoint y: 447, distance: 101.9
click at [802, 447] on div ".deletable-edge-delete-btn { width: 20px; height: 20px; border: 0px solid #ffff…" at bounding box center [800, 450] width 841 height 724
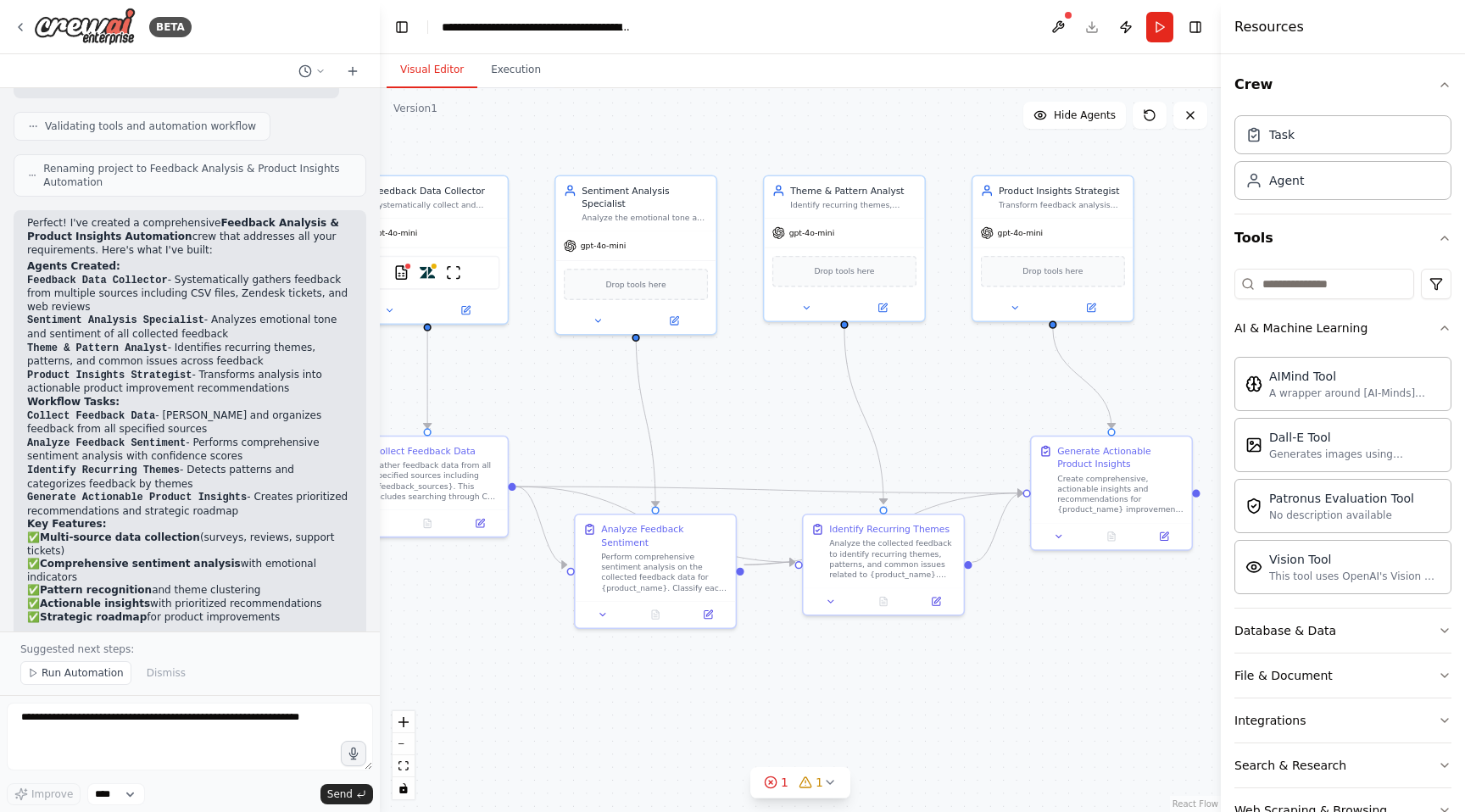
scroll to position [1274, 0]
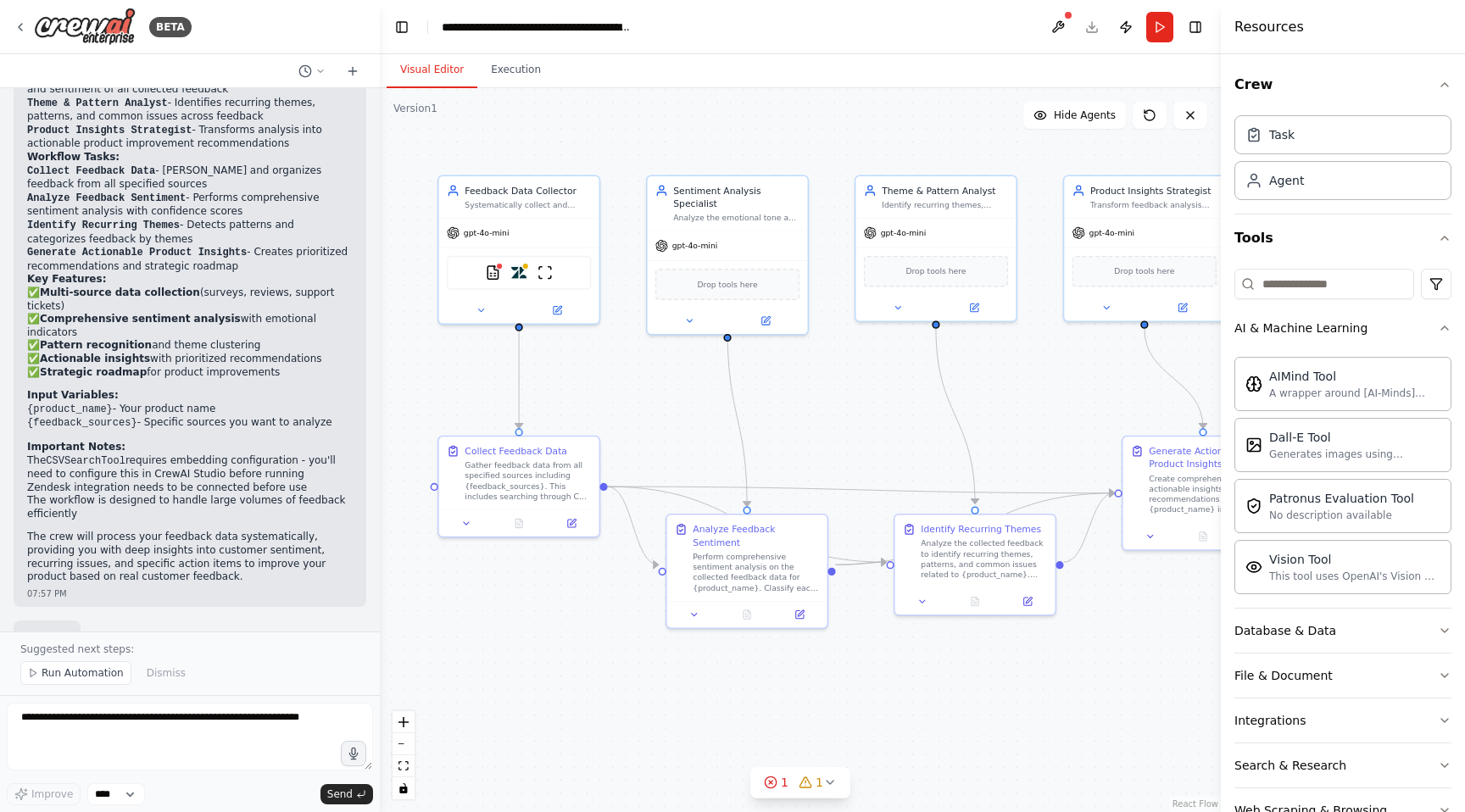
drag, startPoint x: 501, startPoint y: 385, endPoint x: 592, endPoint y: 380, distance: 91.1
click at [592, 382] on div ".deletable-edge-delete-btn { width: 20px; height: 20px; border: 0px solid #ffff…" at bounding box center [800, 450] width 841 height 724
click at [81, 675] on span "Run Automation" at bounding box center [82, 673] width 82 height 14
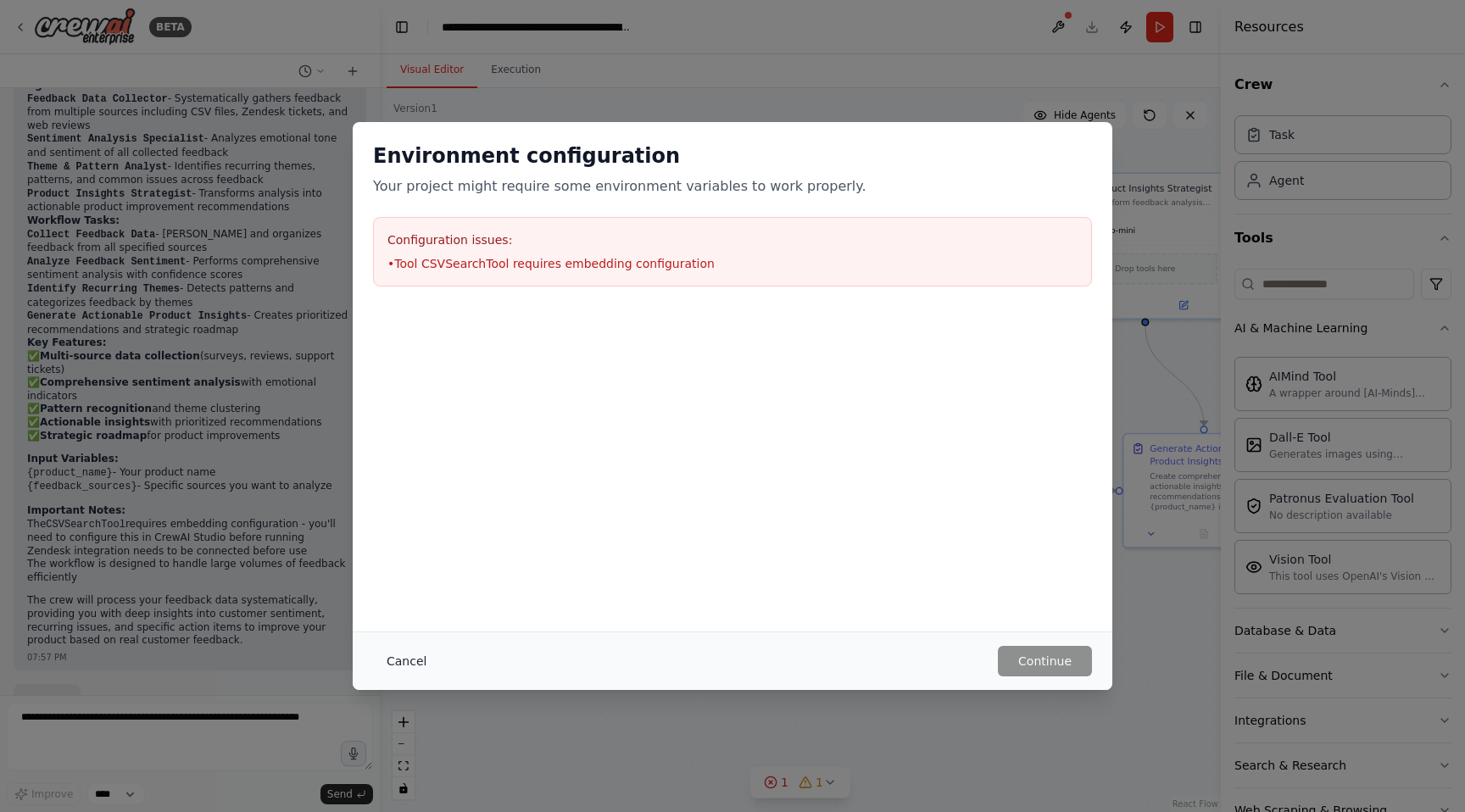
click at [406, 675] on button "Cancel" at bounding box center [406, 660] width 67 height 30
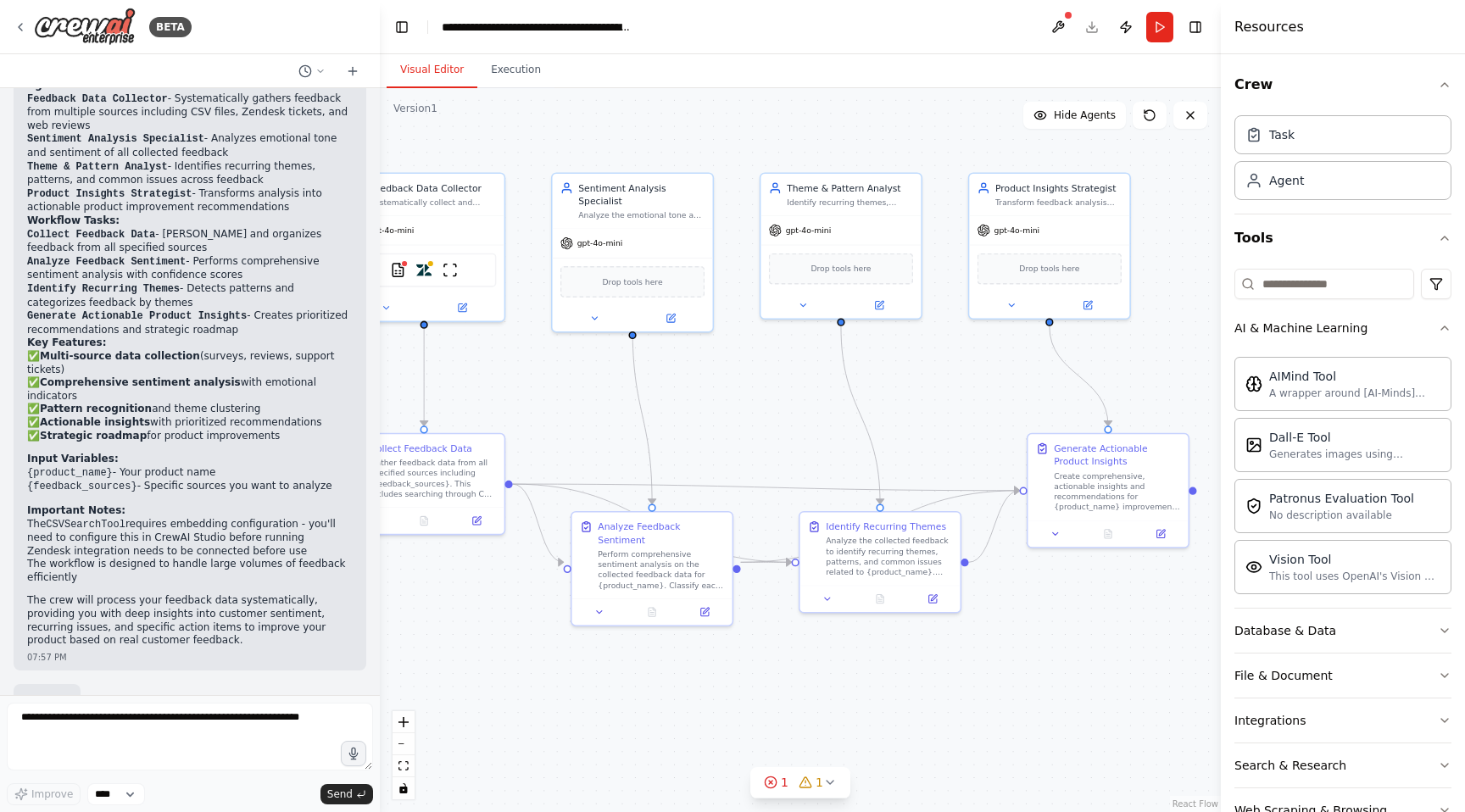
drag, startPoint x: 751, startPoint y: 635, endPoint x: 632, endPoint y: 636, distance: 119.0
click at [632, 636] on div ".deletable-edge-delete-btn { width: 20px; height: 20px; border: 0px solid #ffff…" at bounding box center [800, 450] width 841 height 724
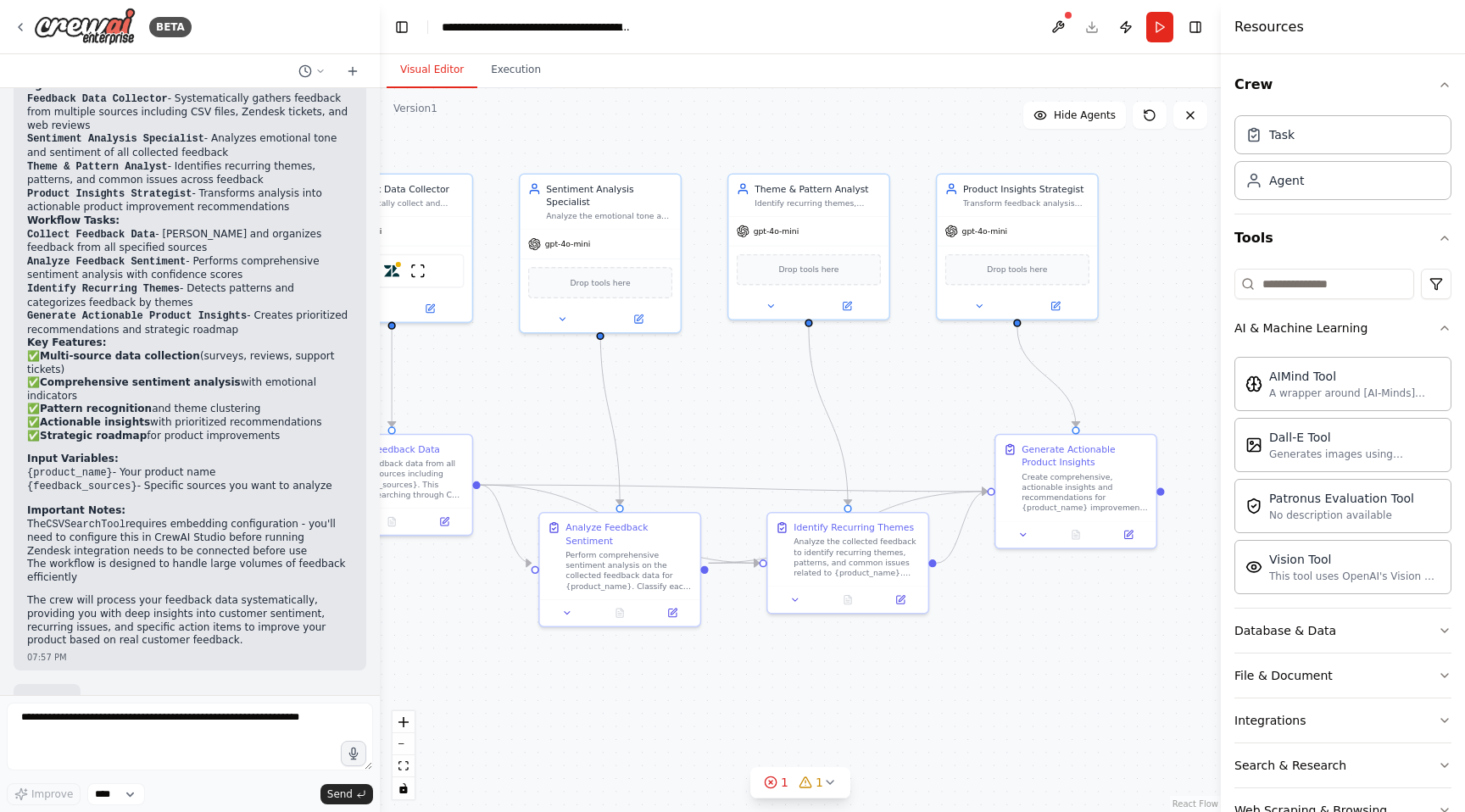
drag, startPoint x: 752, startPoint y: 627, endPoint x: 680, endPoint y: 632, distance: 72.2
click at [680, 632] on div ".deletable-edge-delete-btn { width: 20px; height: 20px; border: 0px solid #ffff…" at bounding box center [800, 450] width 841 height 724
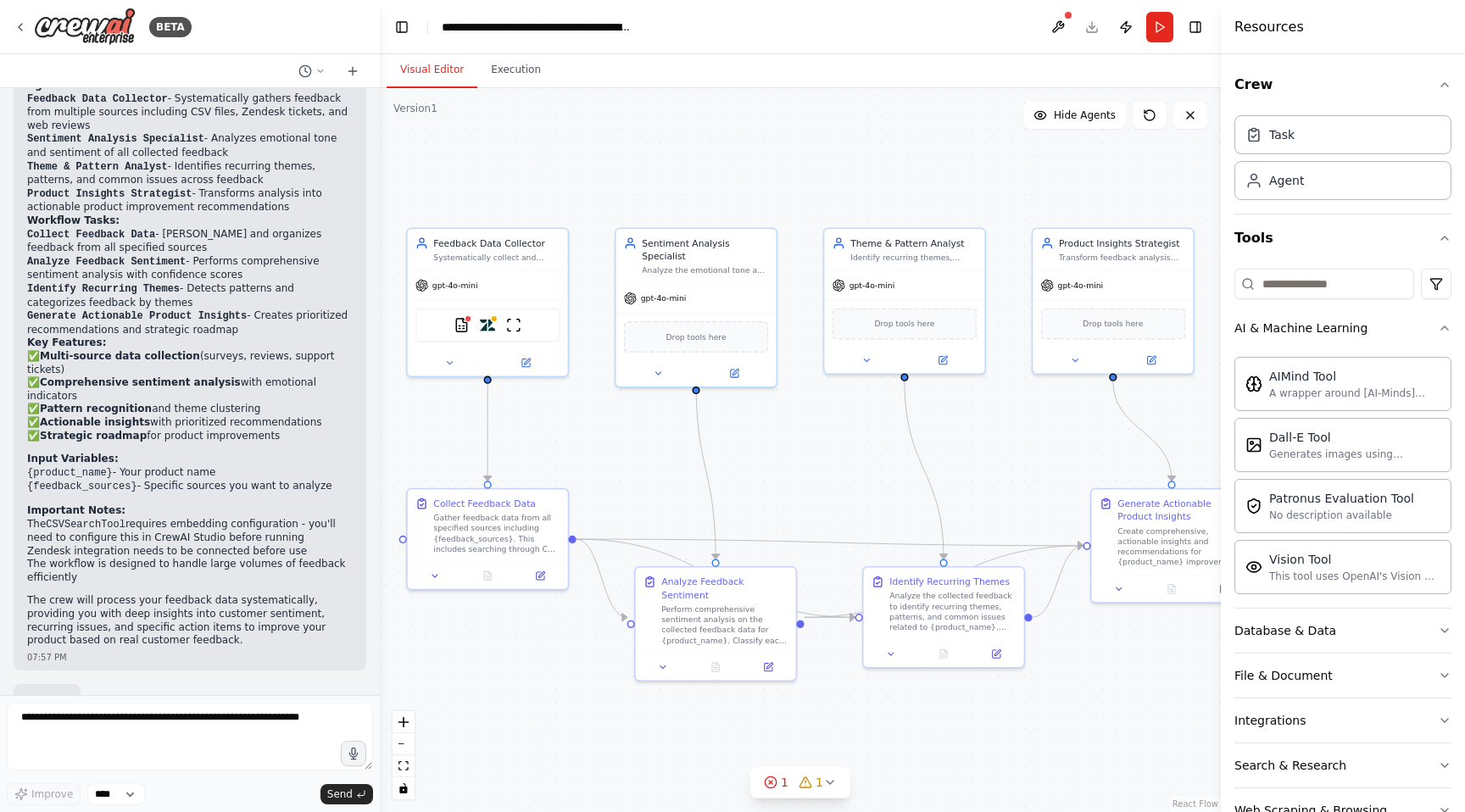
drag, startPoint x: 1006, startPoint y: 469, endPoint x: 983, endPoint y: 483, distance: 26.9
click at [983, 483] on div ".deletable-edge-delete-btn { width: 20px; height: 20px; border: 0px solid #ffff…" at bounding box center [800, 450] width 841 height 724
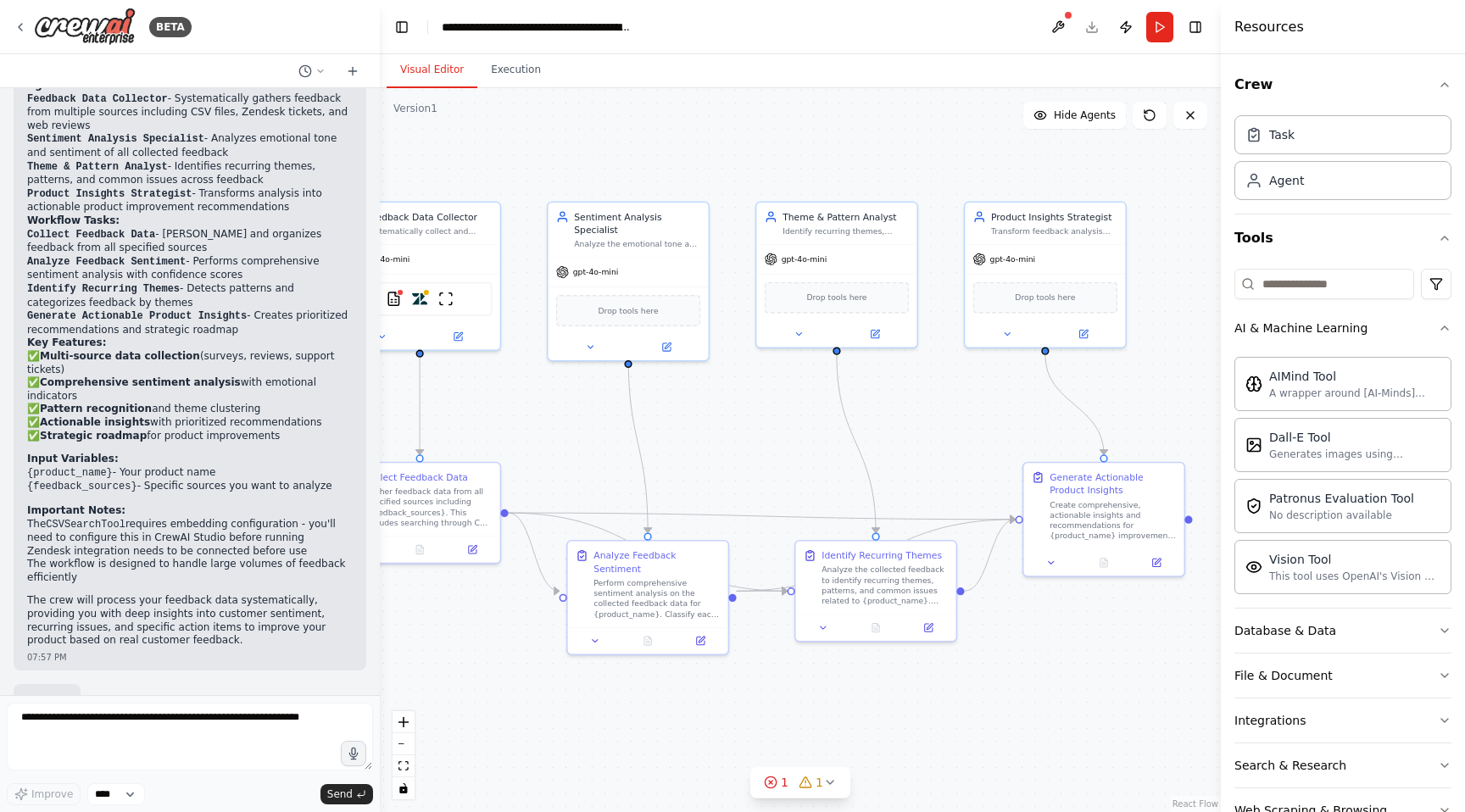
drag, startPoint x: 699, startPoint y: 490, endPoint x: 798, endPoint y: 478, distance: 99.7
click at [798, 477] on div ".deletable-edge-delete-btn { width: 20px; height: 20px; border: 0px solid #ffff…" at bounding box center [800, 450] width 841 height 724
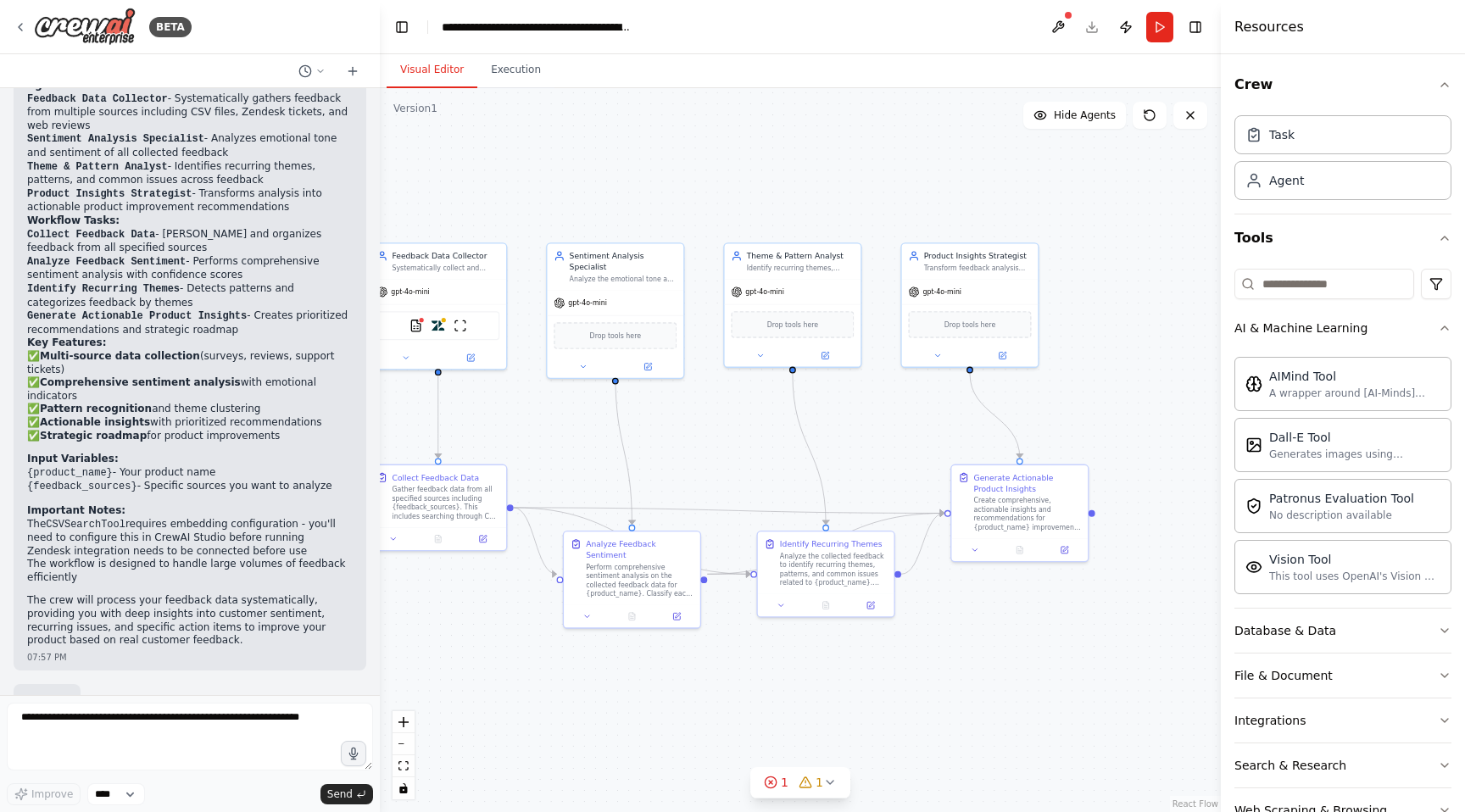
drag, startPoint x: 871, startPoint y: 625, endPoint x: 769, endPoint y: 621, distance: 102.1
click at [765, 625] on div ".deletable-edge-delete-btn { width: 20px; height: 20px; border: 0px solid #ffff…" at bounding box center [800, 450] width 841 height 724
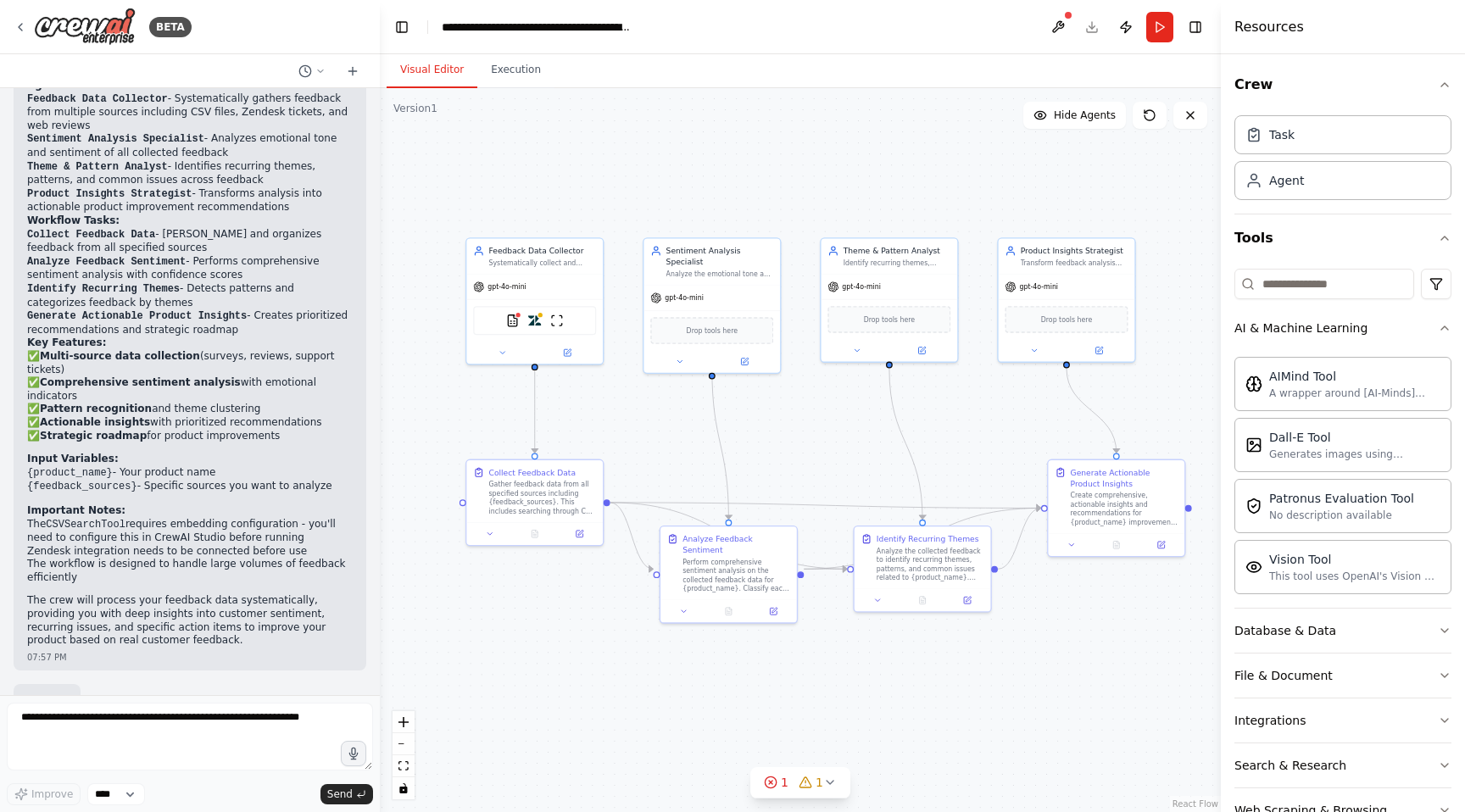
drag, startPoint x: 783, startPoint y: 621, endPoint x: 880, endPoint y: 616, distance: 97.1
click at [880, 616] on div ".deletable-edge-delete-btn { width: 20px; height: 20px; border: 0px solid #ffff…" at bounding box center [800, 450] width 841 height 724
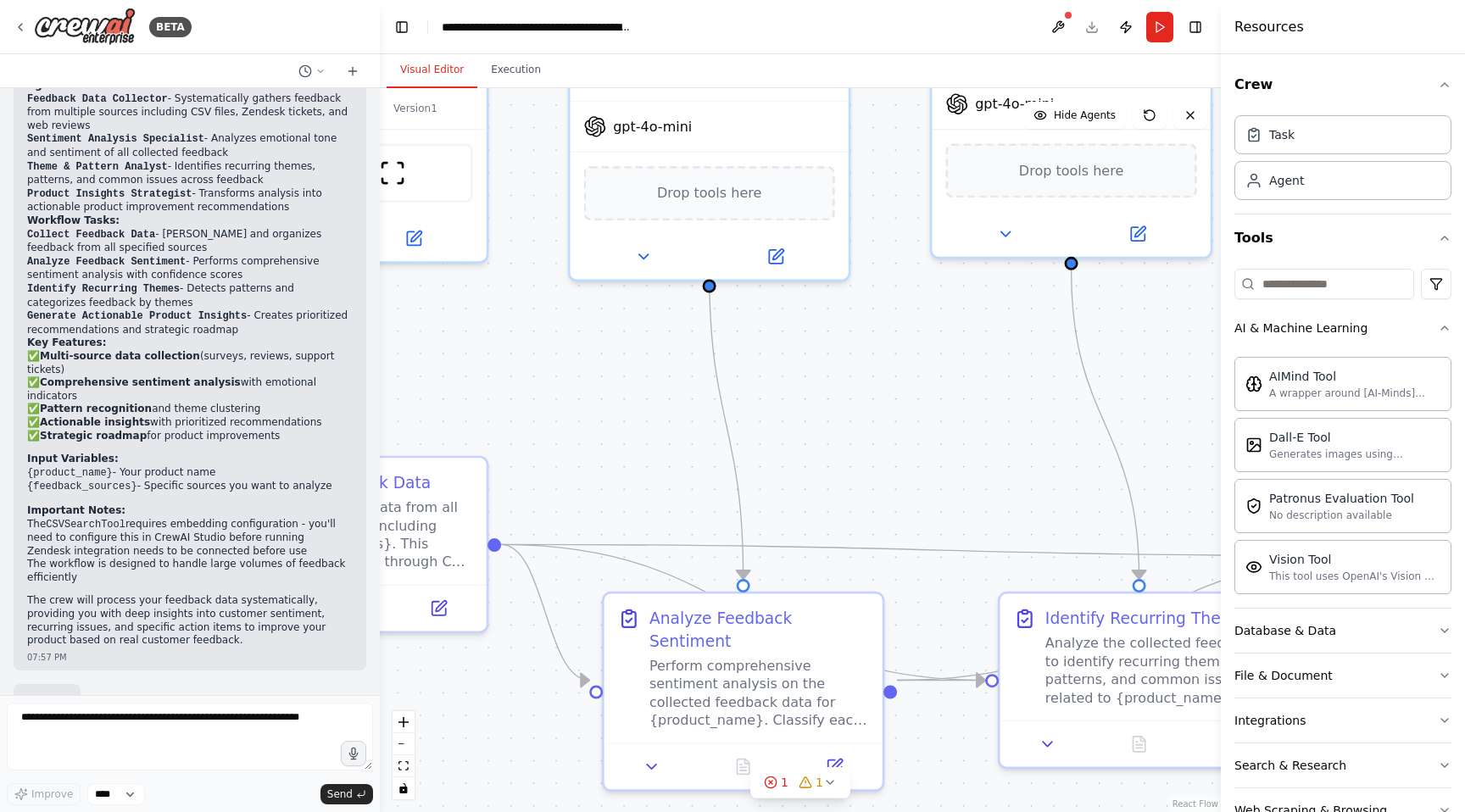
drag, startPoint x: 800, startPoint y: 487, endPoint x: 1058, endPoint y: 760, distance: 375.6
click at [1061, 759] on div ".deletable-edge-delete-btn { width: 20px; height: 20px; border: 0px solid #ffff…" at bounding box center [800, 450] width 841 height 724
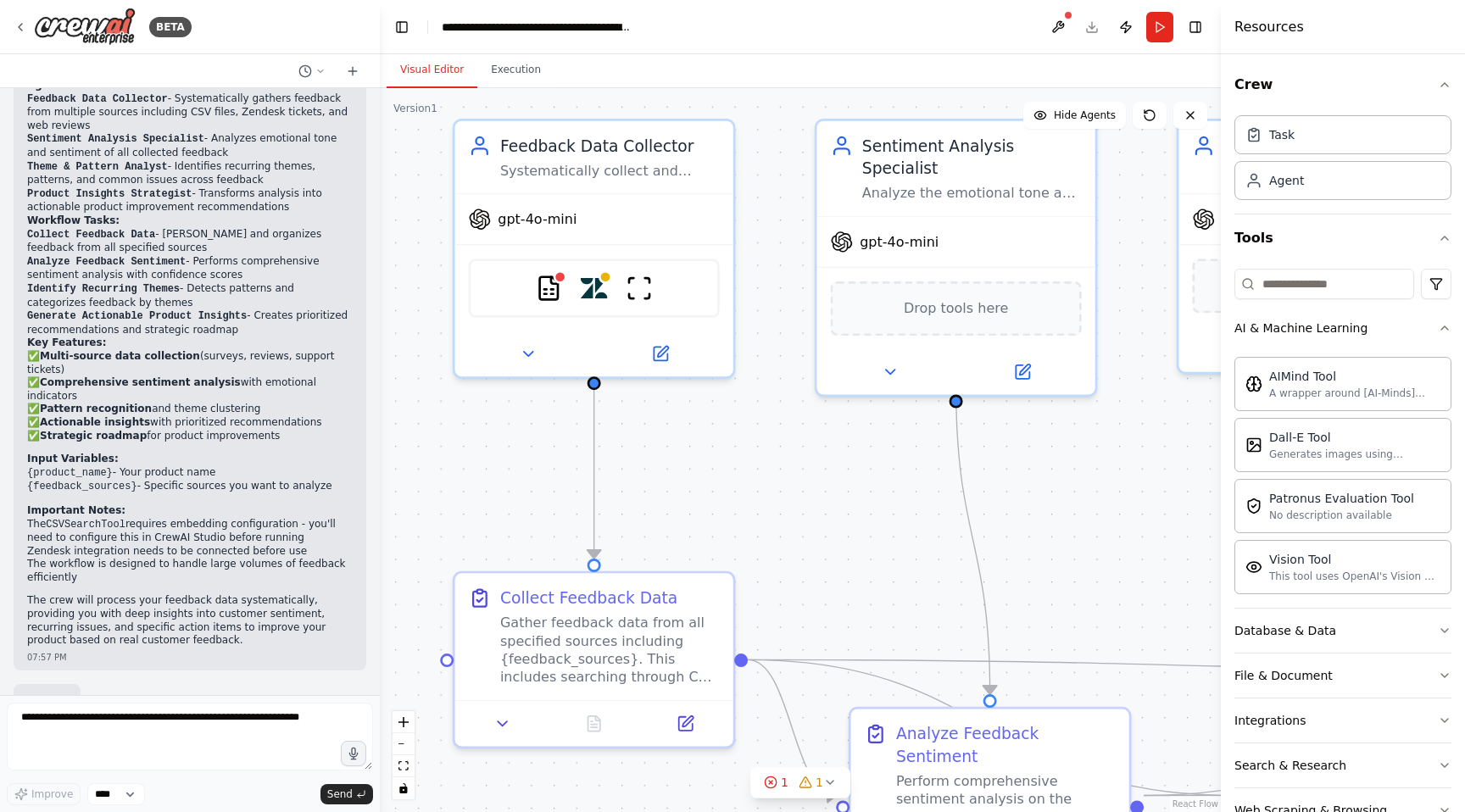
drag, startPoint x: 757, startPoint y: 591, endPoint x: 820, endPoint y: 591, distance: 63.0
click at [820, 591] on div ".deletable-edge-delete-btn { width: 20px; height: 20px; border: 0px solid #ffff…" at bounding box center [800, 450] width 841 height 724
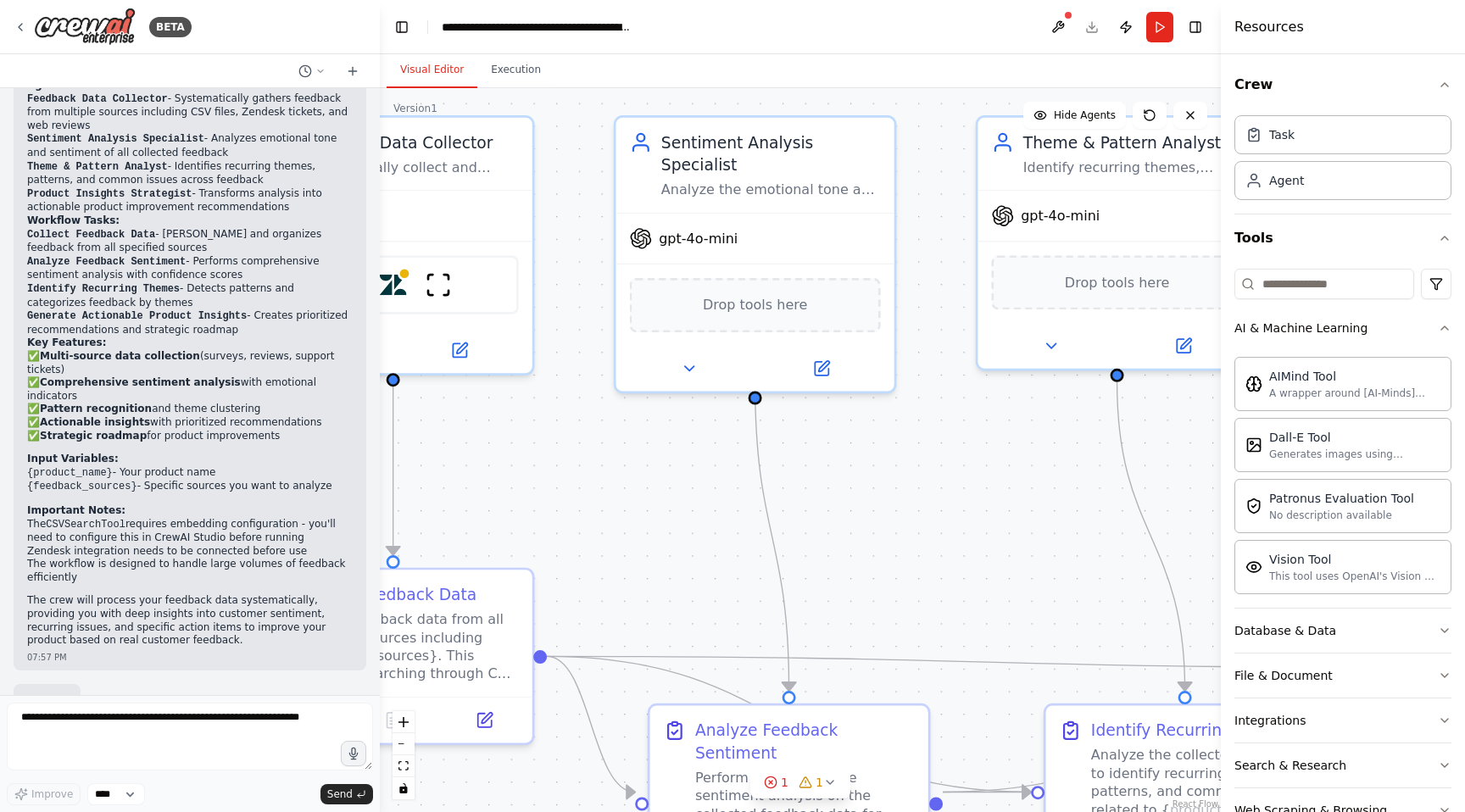
drag, startPoint x: 824, startPoint y: 591, endPoint x: 616, endPoint y: 585, distance: 208.1
click at [615, 588] on div ".deletable-edge-delete-btn { width: 20px; height: 20px; border: 0px solid #ffff…" at bounding box center [800, 450] width 841 height 724
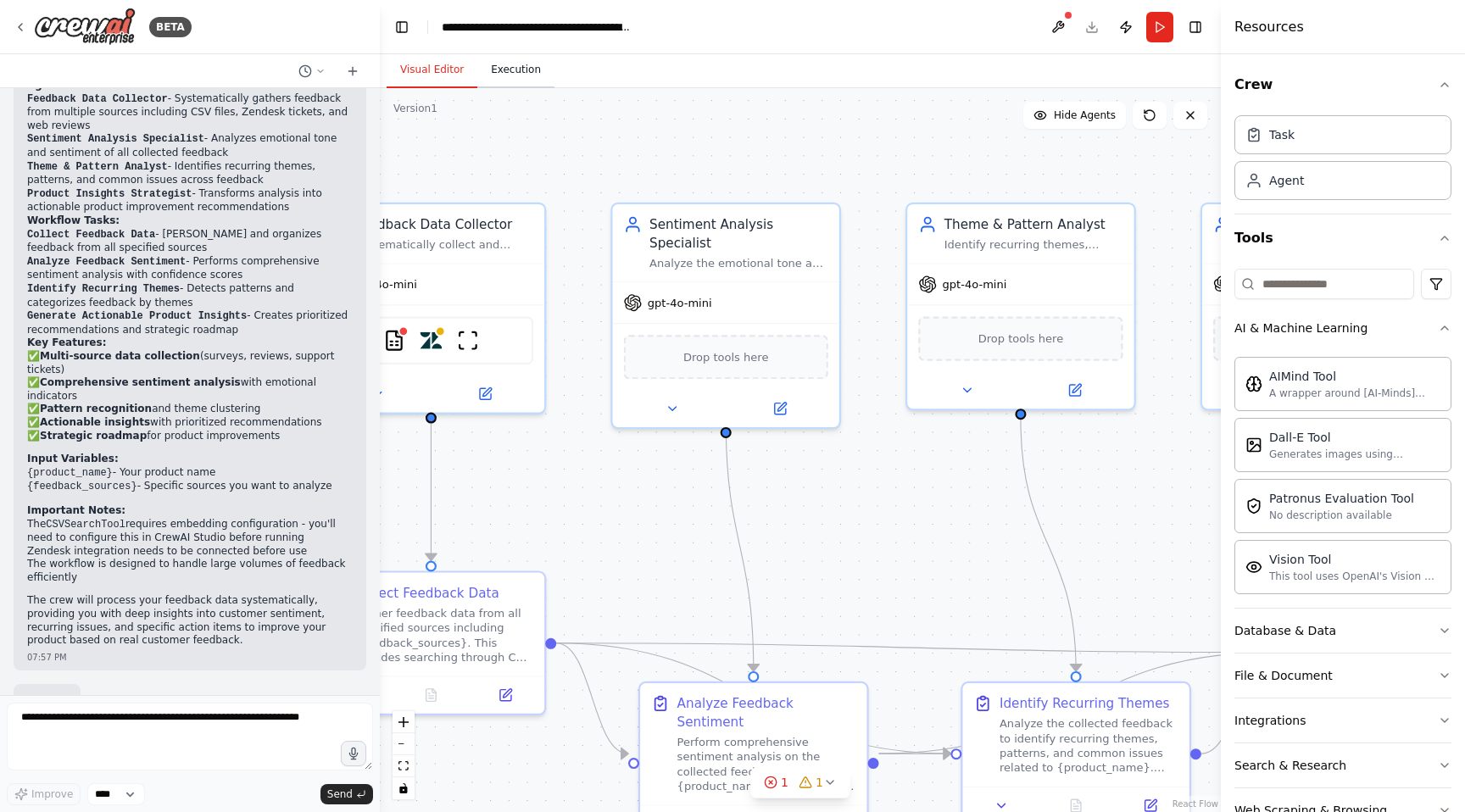
click at [492, 71] on button "Execution" at bounding box center [516, 70] width 77 height 36
click at [428, 79] on button "Visual Editor" at bounding box center [432, 70] width 91 height 36
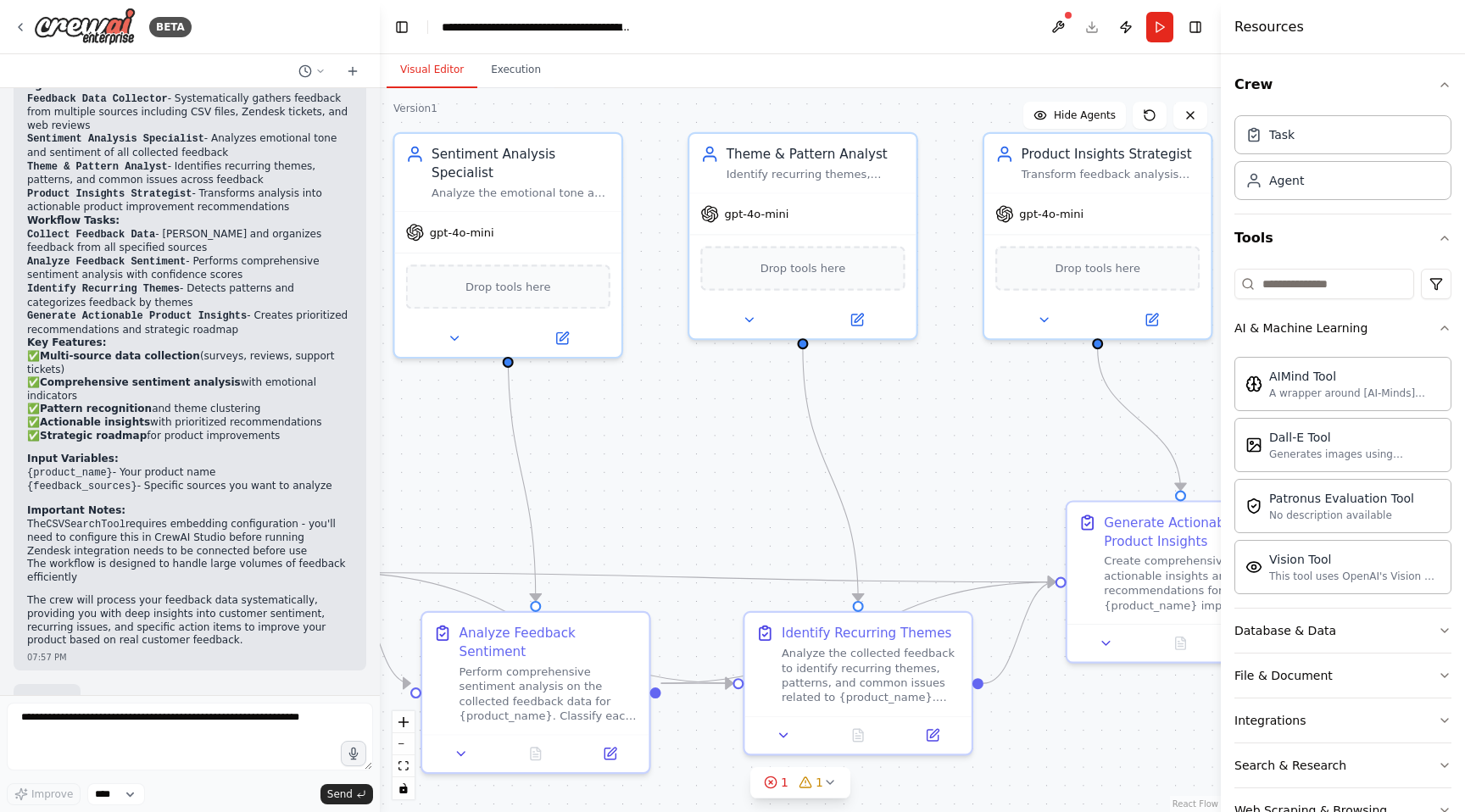
drag, startPoint x: 869, startPoint y: 468, endPoint x: 652, endPoint y: 398, distance: 228.0
click at [652, 398] on div ".deletable-edge-delete-btn { width: 20px; height: 20px; border: 0px solid #ffff…" at bounding box center [800, 450] width 841 height 724
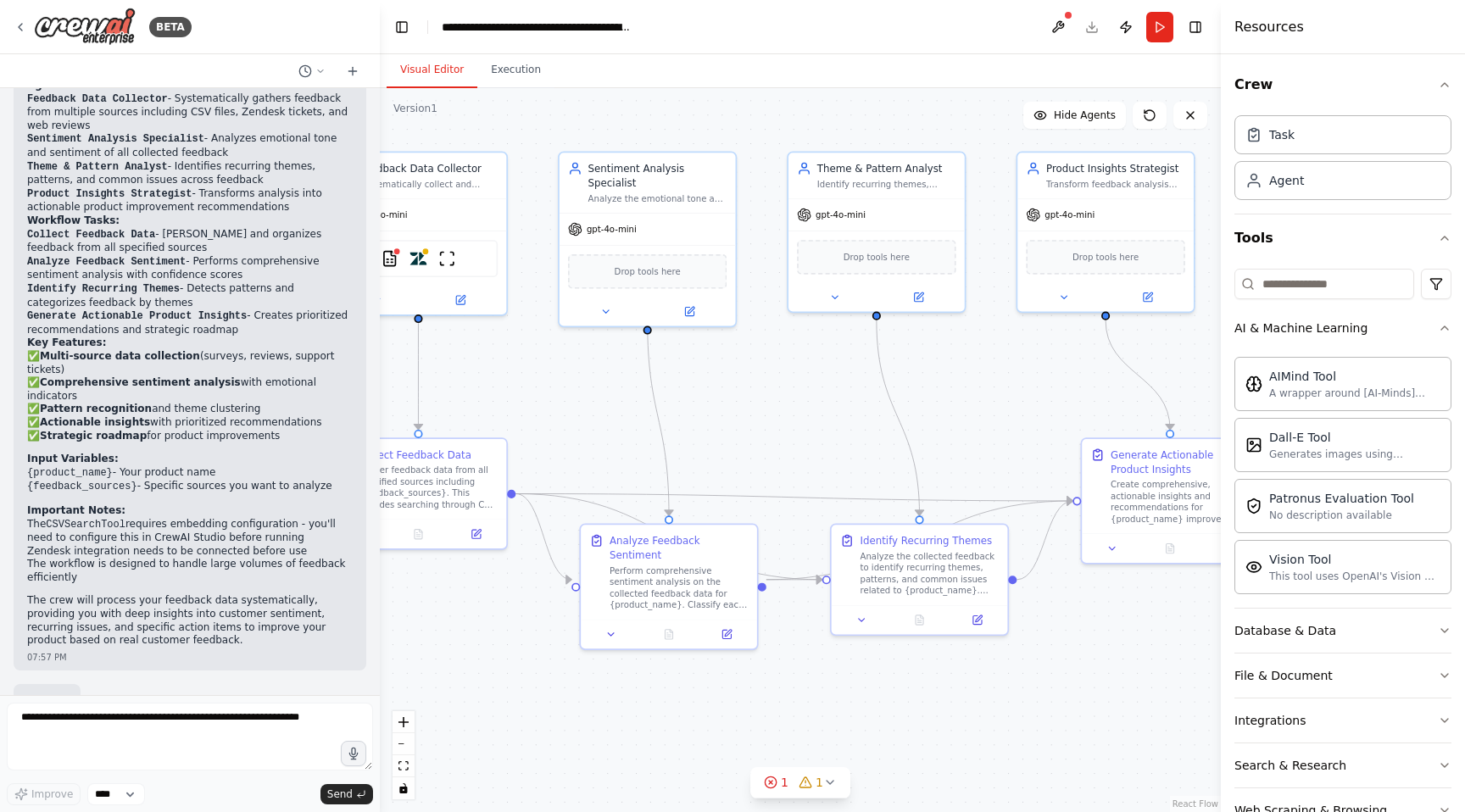
drag, startPoint x: 752, startPoint y: 484, endPoint x: 775, endPoint y: 420, distance: 68.0
click at [775, 420] on div ".deletable-edge-delete-btn { width: 20px; height: 20px; border: 0px solid #ffff…" at bounding box center [800, 450] width 841 height 724
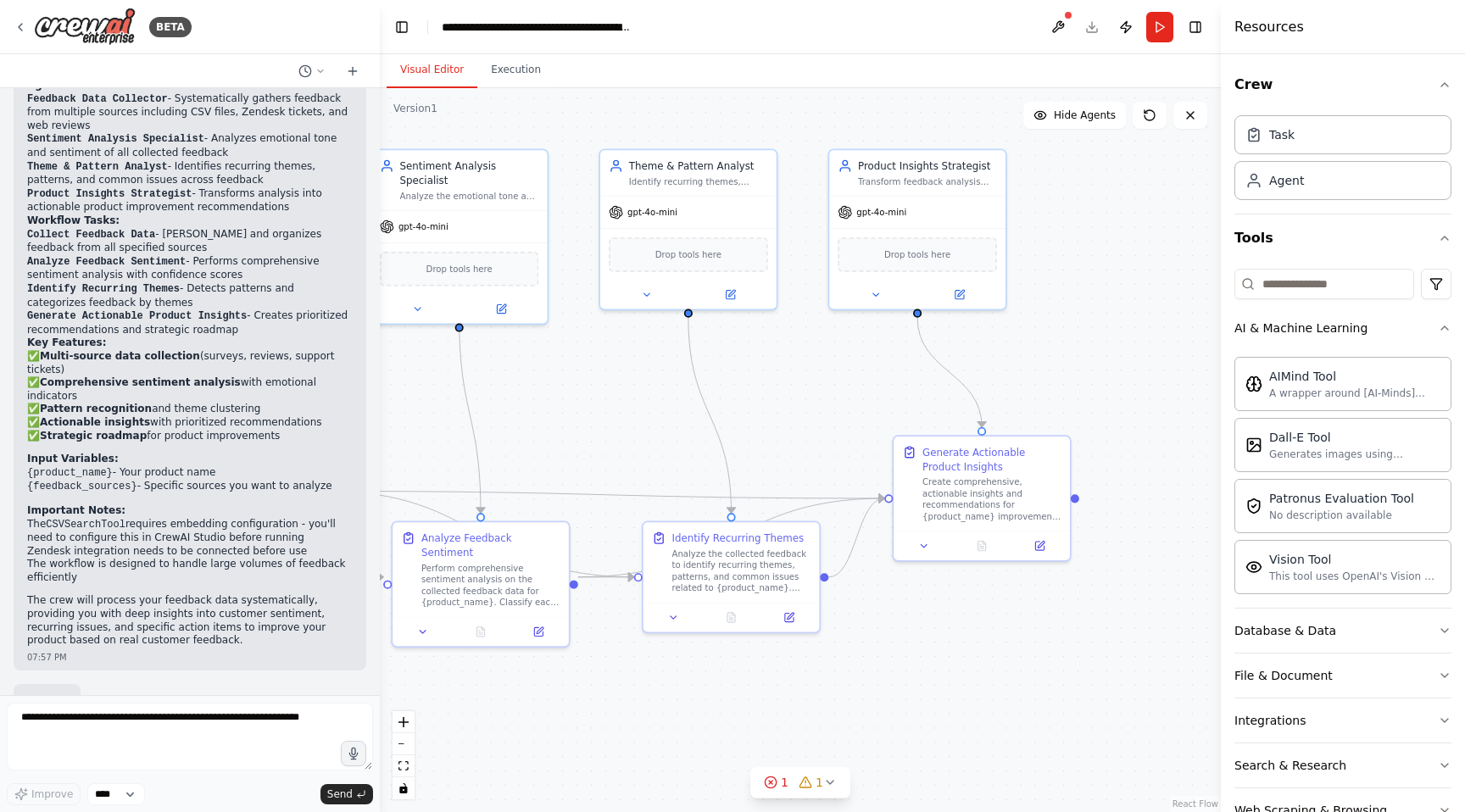
drag, startPoint x: 775, startPoint y: 420, endPoint x: 628, endPoint y: 420, distance: 147.0
click at [628, 420] on div ".deletable-edge-delete-btn { width: 20px; height: 20px; border: 0px solid #ffff…" at bounding box center [800, 450] width 841 height 724
click at [1328, 403] on div "AIMind Tool A wrapper around [AI-Minds](https://mindsdb.com/minds). Useful for …" at bounding box center [1343, 383] width 217 height 55
click at [889, 289] on button at bounding box center [875, 296] width 81 height 17
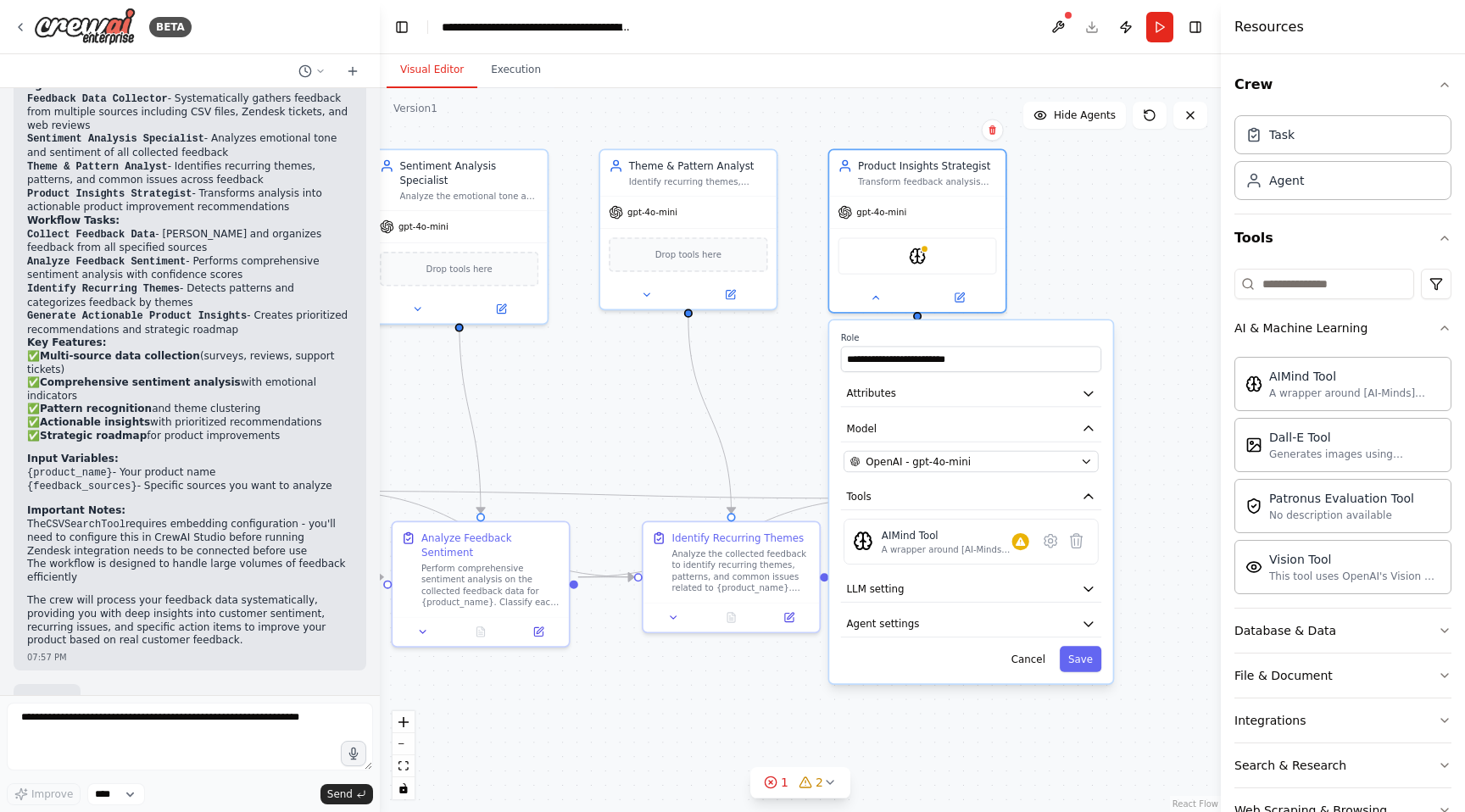
click at [1059, 304] on div ".deletable-edge-delete-btn { width: 20px; height: 20px; border: 0px solid #ffff…" at bounding box center [800, 450] width 841 height 724
click at [921, 547] on button at bounding box center [924, 543] width 49 height 17
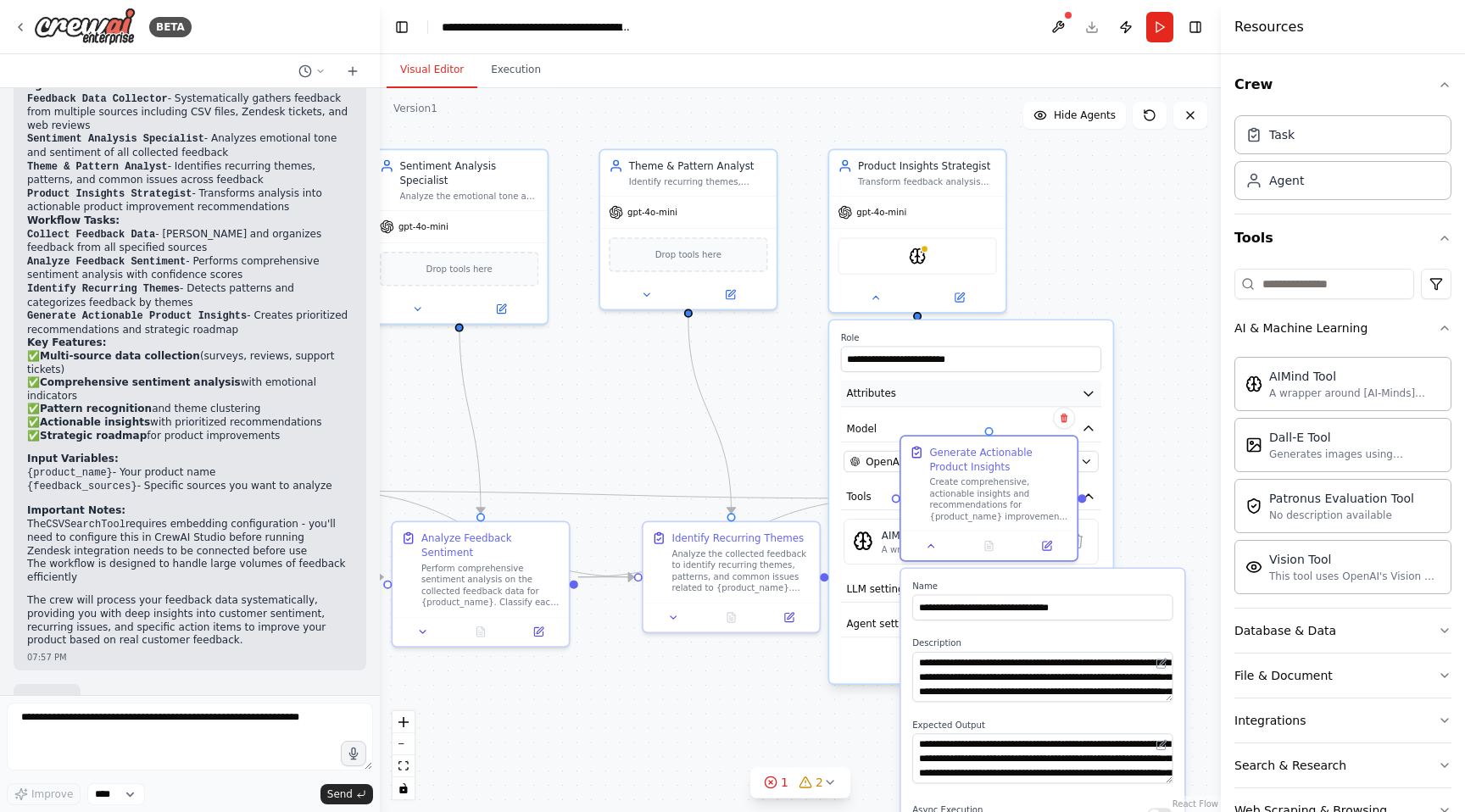
click at [1077, 401] on button "Attributes" at bounding box center [971, 393] width 260 height 26
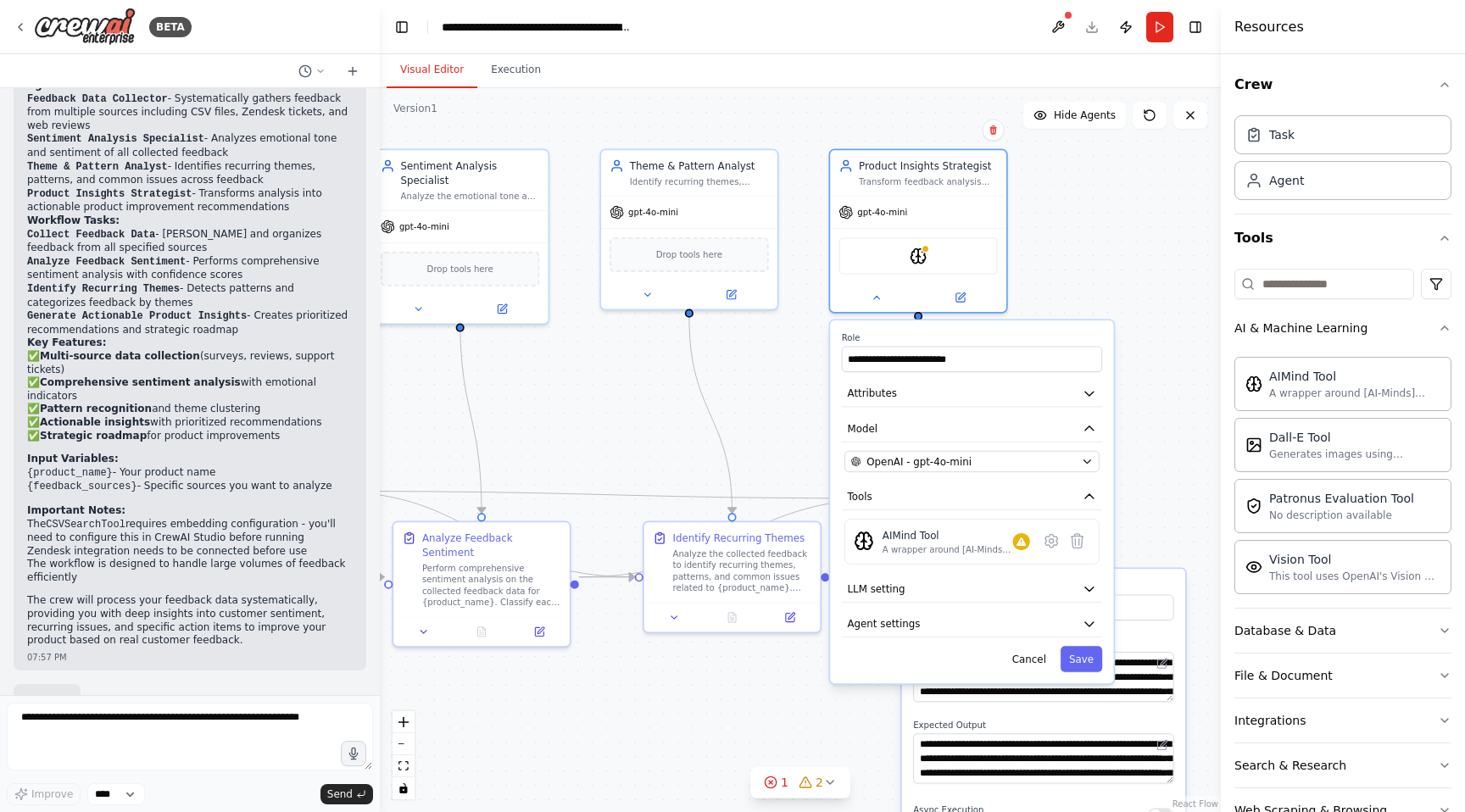
click at [1154, 412] on div ".deletable-edge-delete-btn { width: 20px; height: 20px; border: 0px solid #ffff…" at bounding box center [800, 450] width 841 height 724
click at [804, 136] on div ".deletable-edge-delete-btn { width: 20px; height: 20px; border: 0px solid #ffff…" at bounding box center [800, 450] width 841 height 724
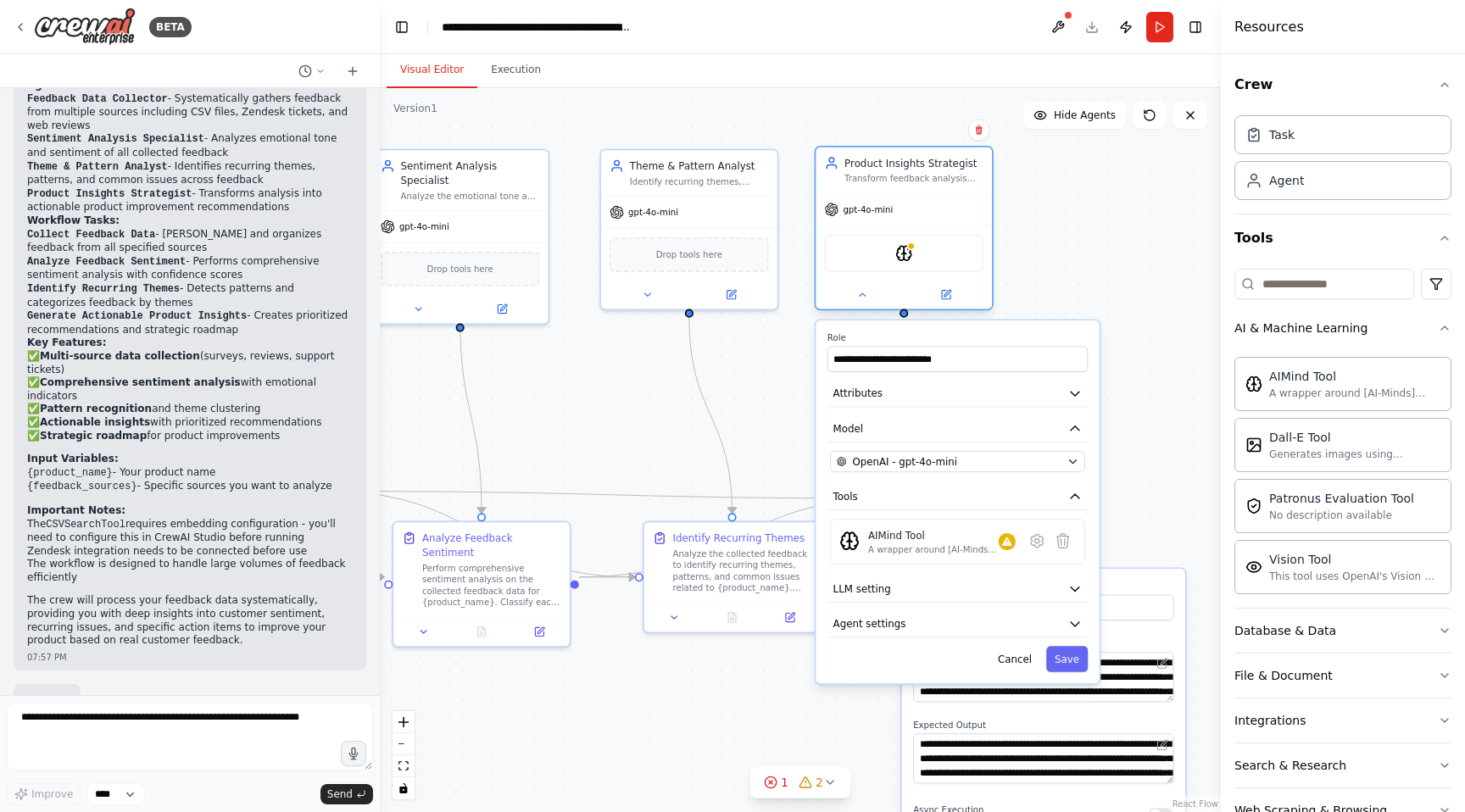
drag, startPoint x: 877, startPoint y: 234, endPoint x: 865, endPoint y: 235, distance: 12.0
click at [865, 235] on div "AIMindTool" at bounding box center [903, 253] width 176 height 55
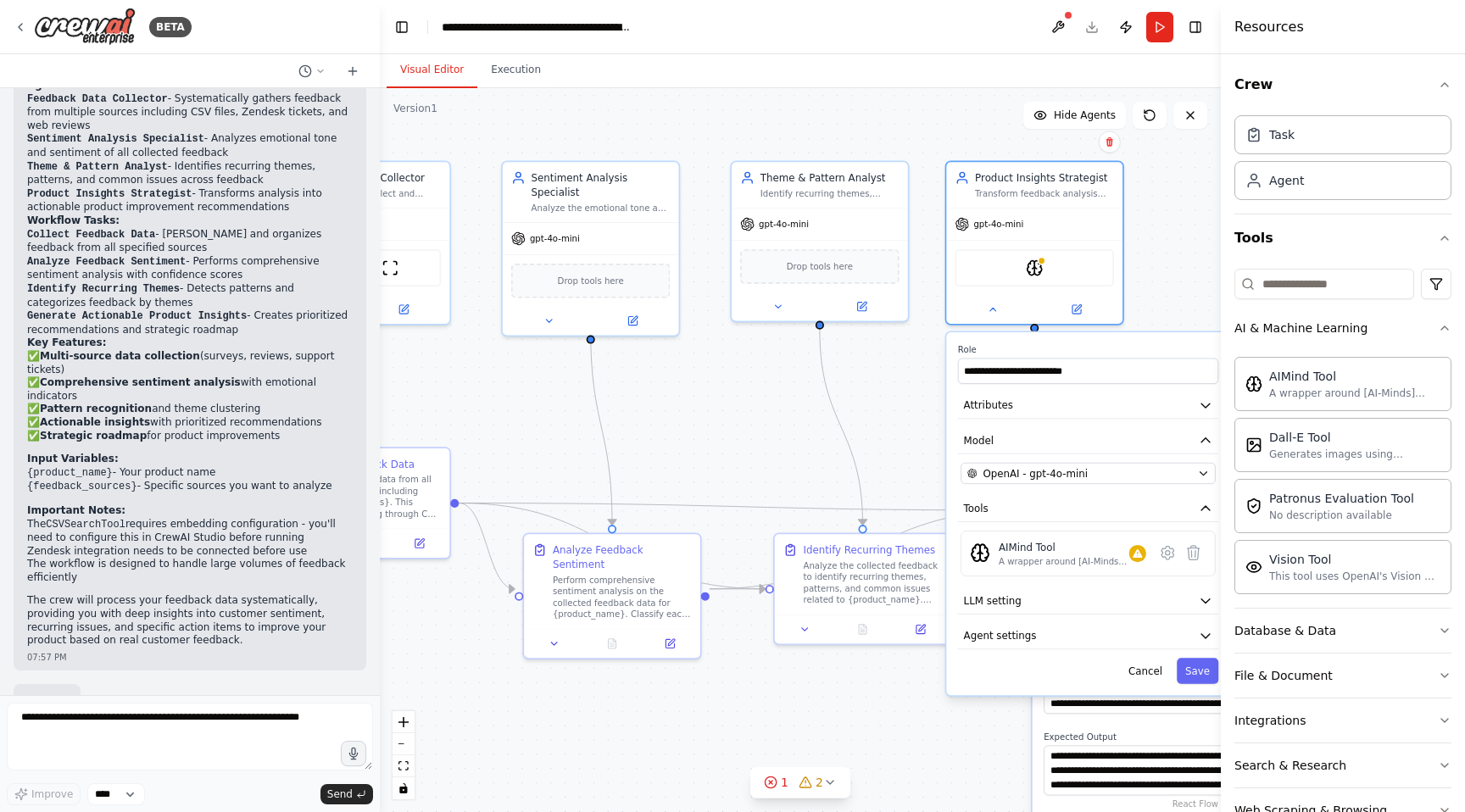
drag, startPoint x: 763, startPoint y: 353, endPoint x: 893, endPoint y: 365, distance: 130.6
click at [894, 365] on div ".deletable-edge-delete-btn { width: 20px; height: 20px; border: 0px solid #ffff…" at bounding box center [800, 450] width 841 height 724
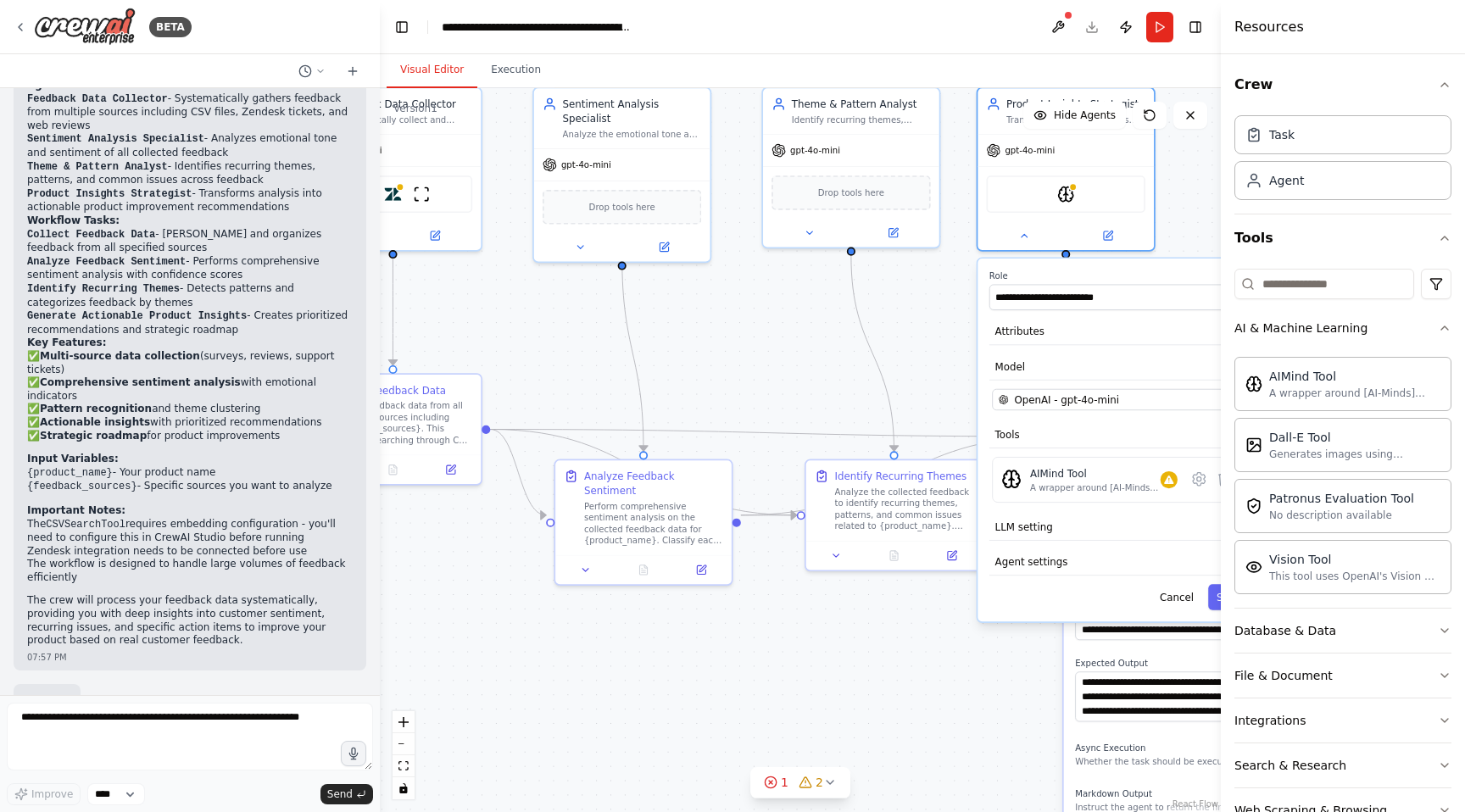
drag, startPoint x: 893, startPoint y: 365, endPoint x: 1019, endPoint y: 441, distance: 147.1
click at [1015, 419] on div ".deletable-edge-delete-btn { width: 20px; height: 20px; border: 0px solid #ffff…" at bounding box center [800, 450] width 841 height 724
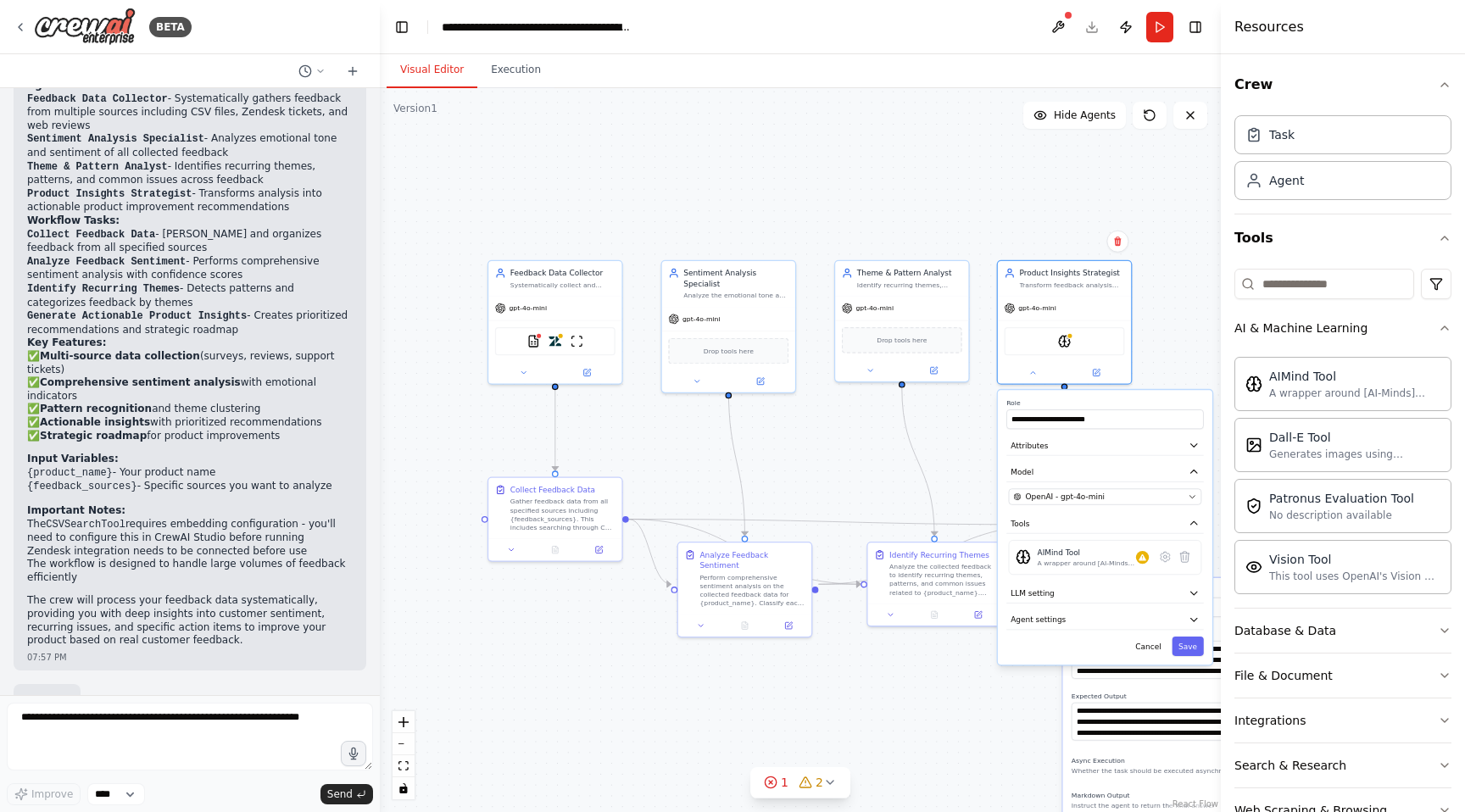
drag, startPoint x: 1019, startPoint y: 443, endPoint x: 941, endPoint y: 426, distance: 79.8
click at [941, 426] on div ".deletable-edge-delete-btn { width: 20px; height: 20px; border: 0px solid #ffff…" at bounding box center [800, 450] width 841 height 724
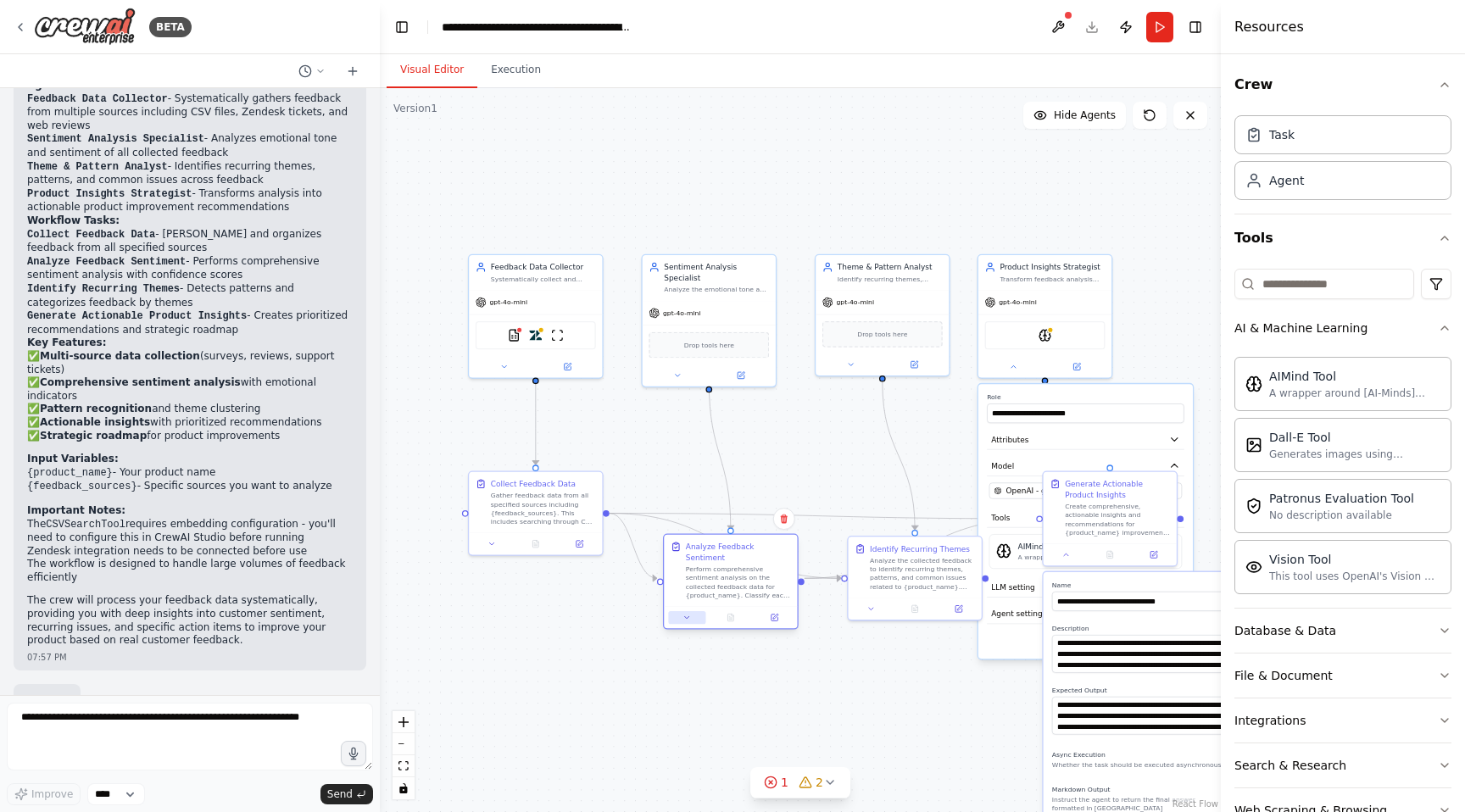
click at [680, 614] on div at bounding box center [731, 616] width 133 height 22
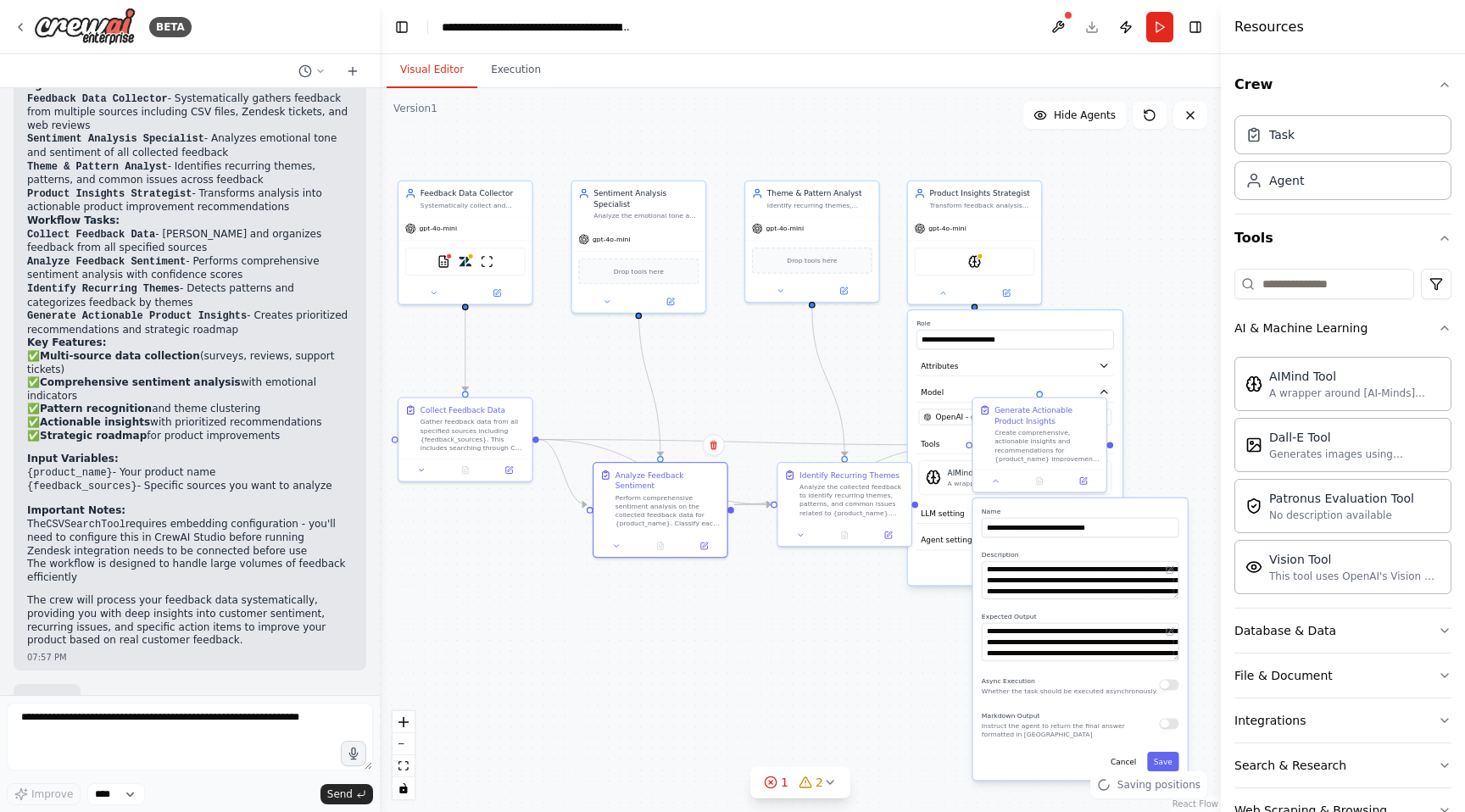
drag, startPoint x: 635, startPoint y: 691, endPoint x: 552, endPoint y: 601, distance: 122.4
click at [555, 600] on div ".deletable-edge-delete-btn { width: 20px; height: 20px; border: 0px solid #ffff…" at bounding box center [800, 450] width 841 height 724
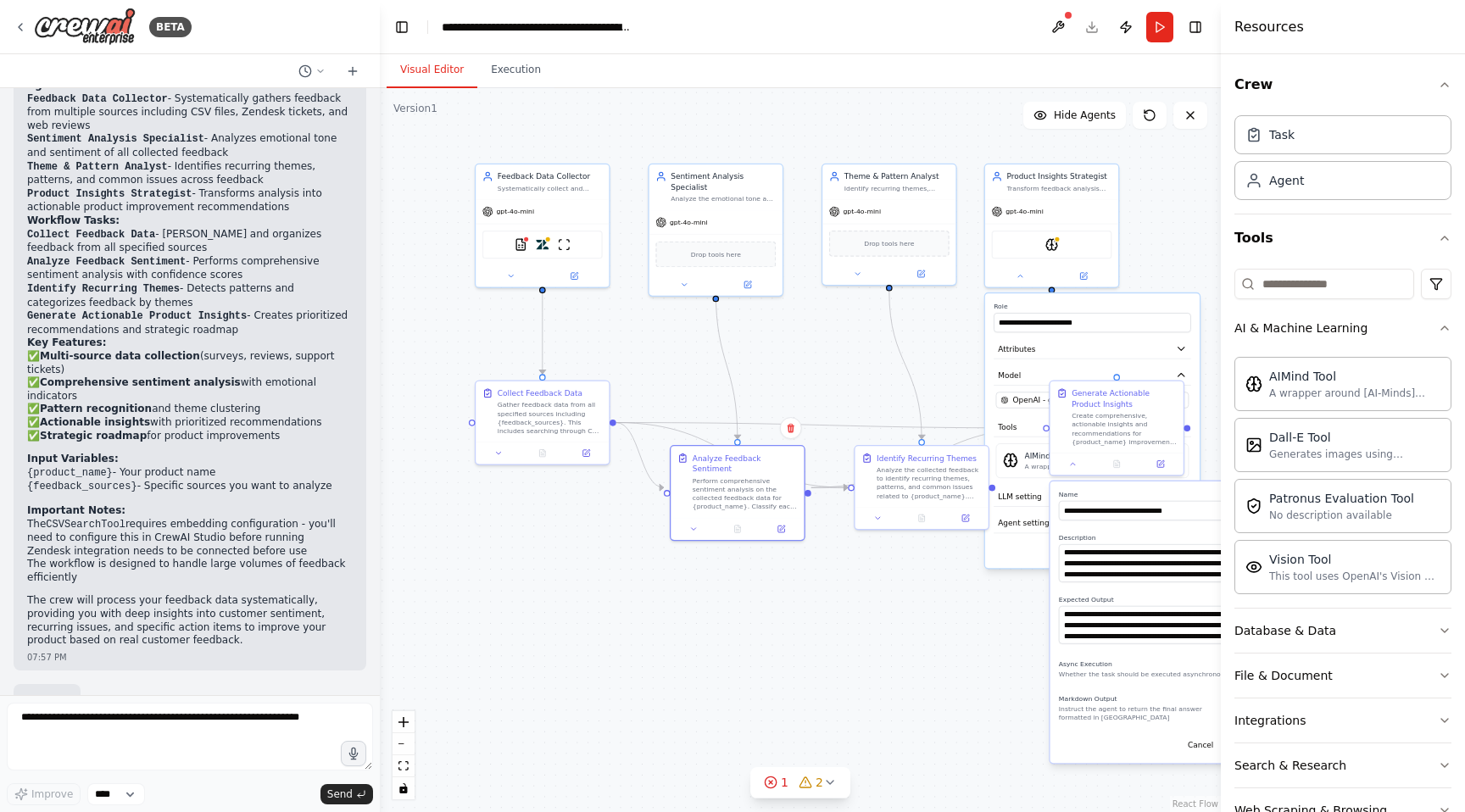
drag, startPoint x: 815, startPoint y: 700, endPoint x: 896, endPoint y: 697, distance: 81.1
click at [900, 699] on div ".deletable-edge-delete-btn { width: 20px; height: 20px; border: 0px solid #ffff…" at bounding box center [800, 450] width 841 height 724
